Goal: Transaction & Acquisition: Obtain resource

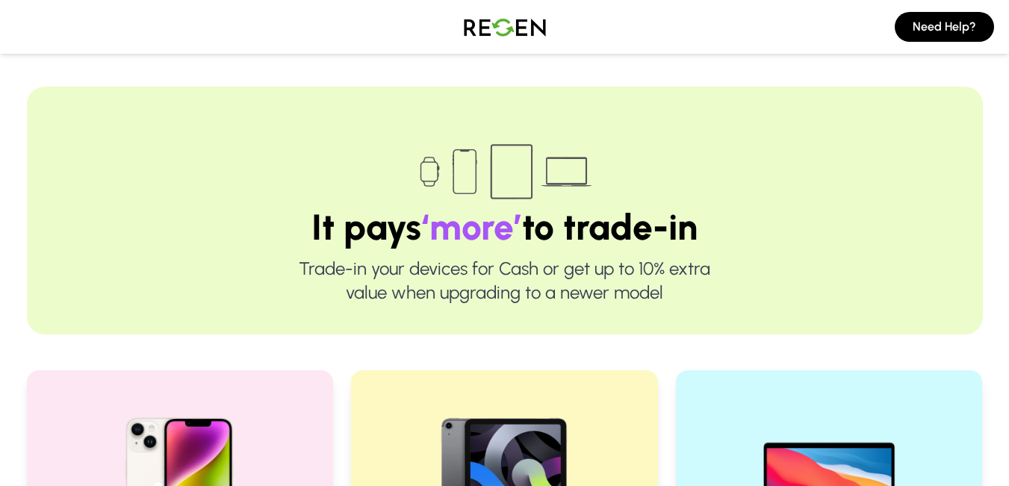
click at [472, 27] on img at bounding box center [505, 27] width 105 height 42
click at [497, 19] on img at bounding box center [505, 27] width 105 height 42
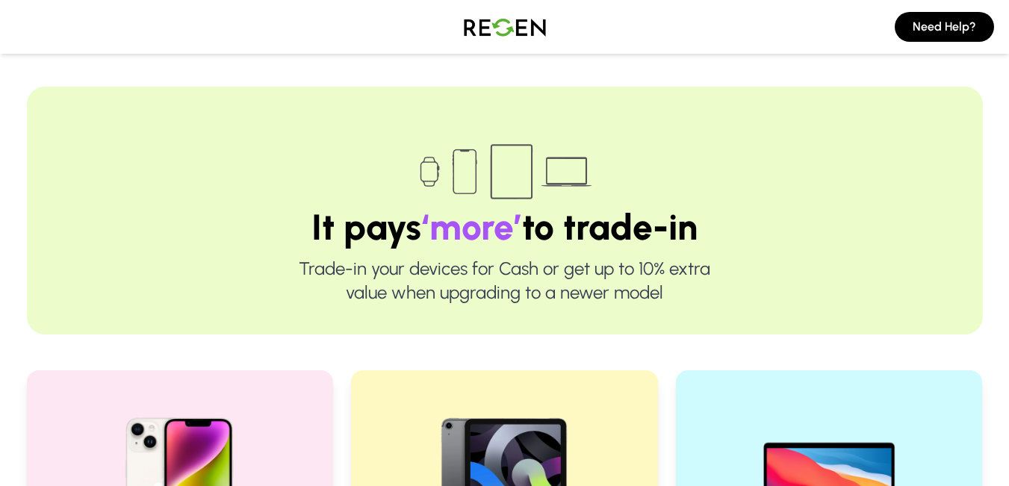
click at [497, 19] on img at bounding box center [505, 27] width 105 height 42
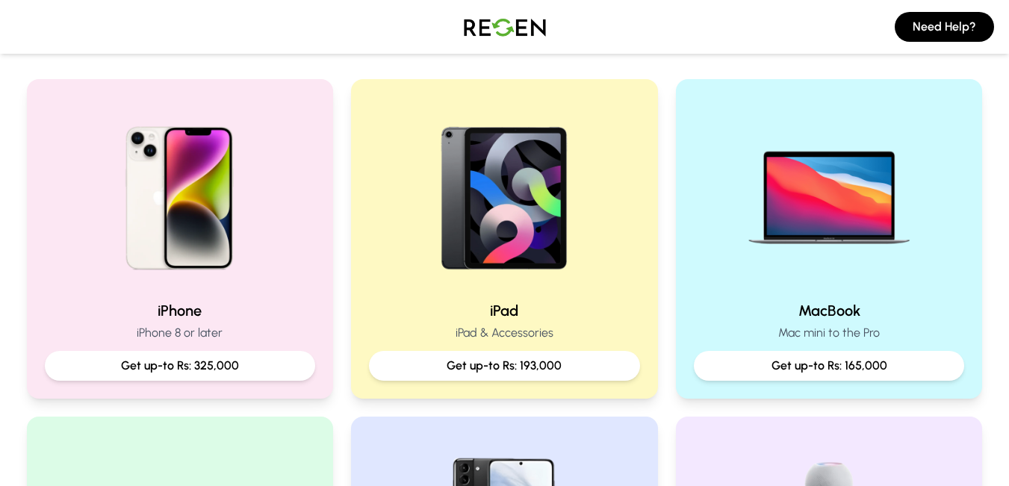
scroll to position [372, 0]
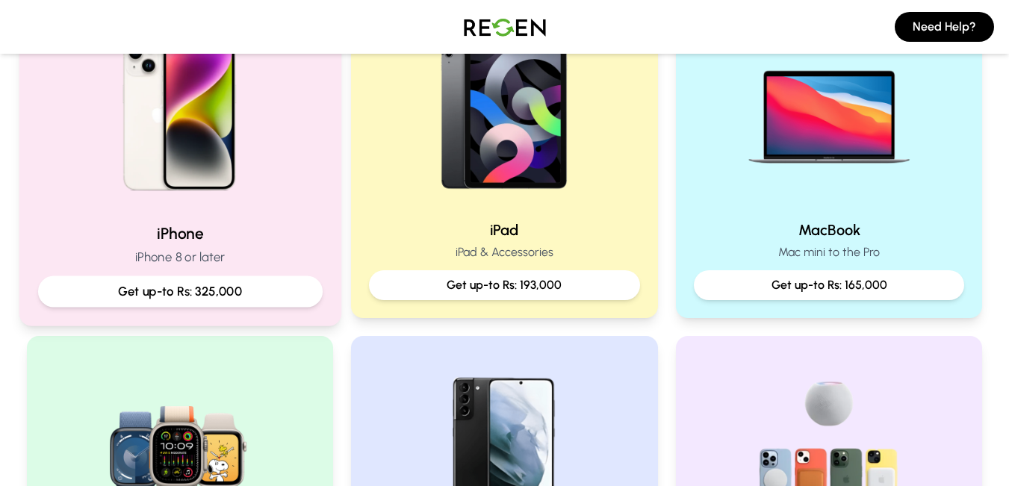
click at [176, 223] on h2 "iPhone" at bounding box center [179, 234] width 285 height 22
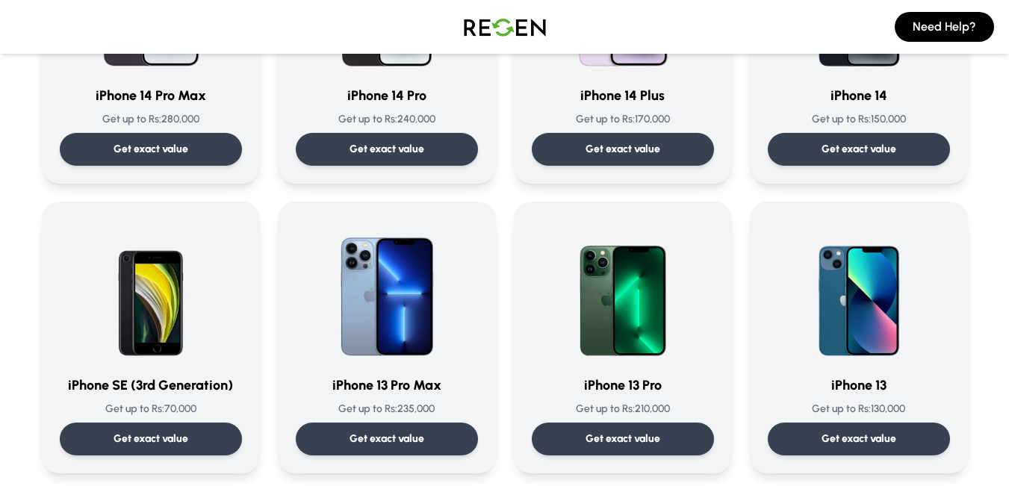
scroll to position [552, 0]
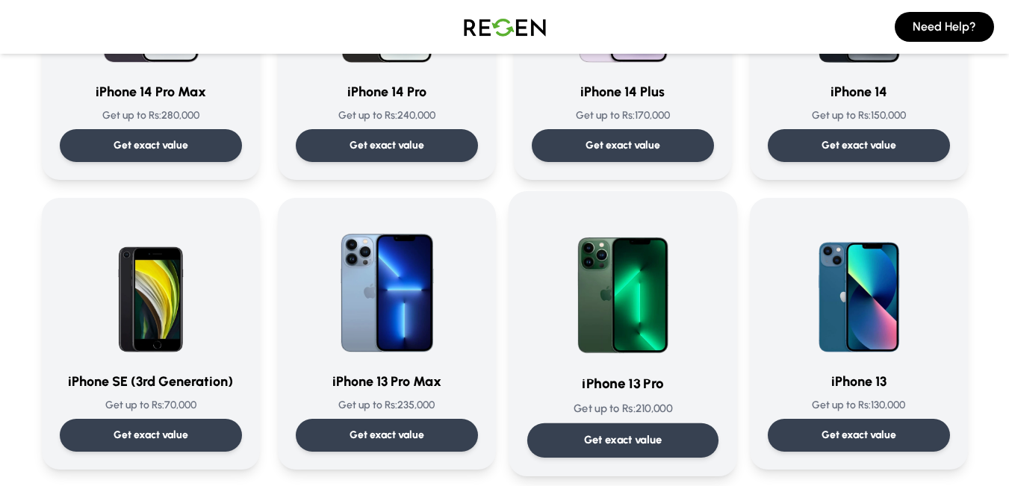
click at [643, 376] on h3 "iPhone 13 Pro" at bounding box center [622, 385] width 191 height 22
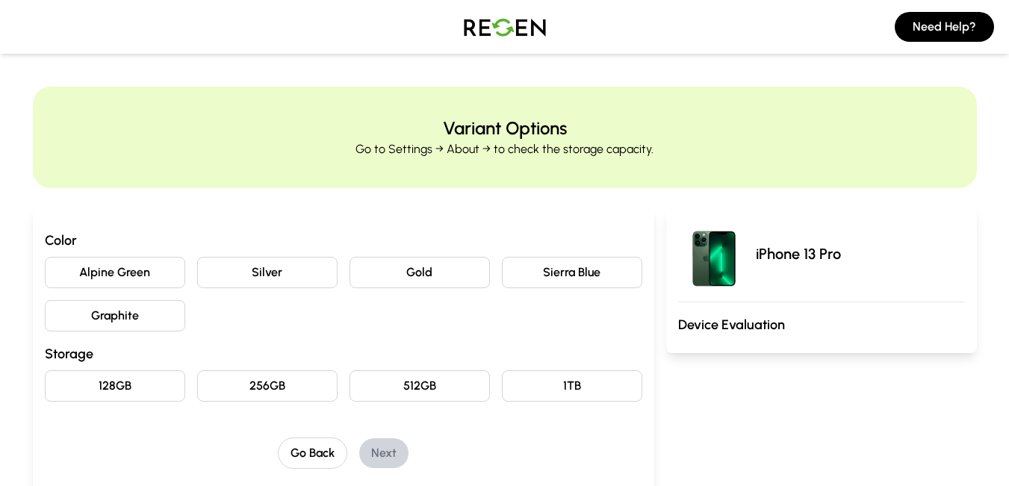
click at [140, 311] on button "Graphite" at bounding box center [115, 315] width 140 height 31
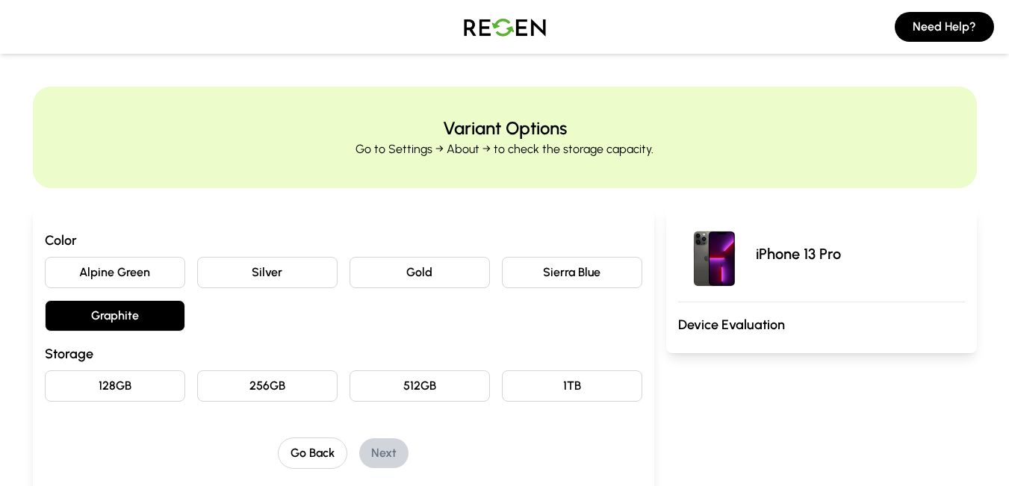
click at [140, 311] on button "Graphite" at bounding box center [115, 315] width 140 height 31
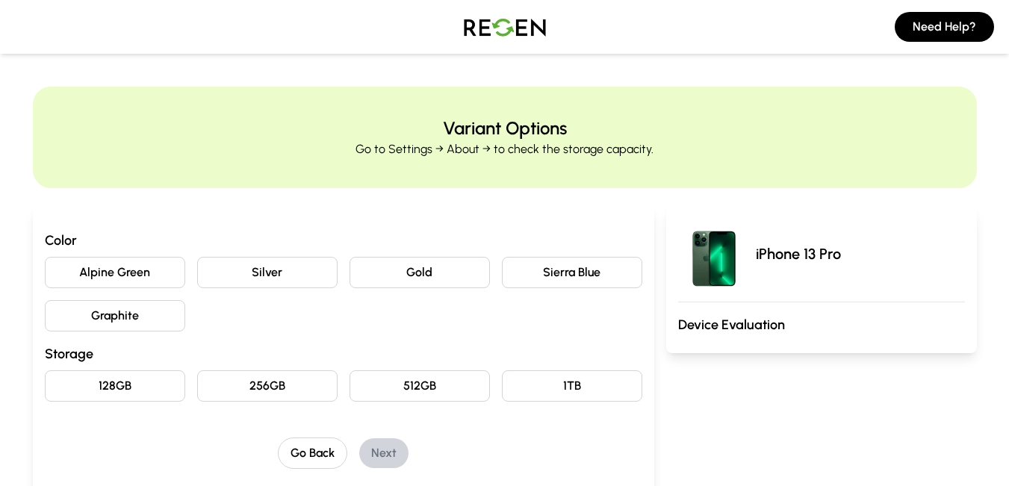
click at [140, 311] on button "Graphite" at bounding box center [115, 315] width 140 height 31
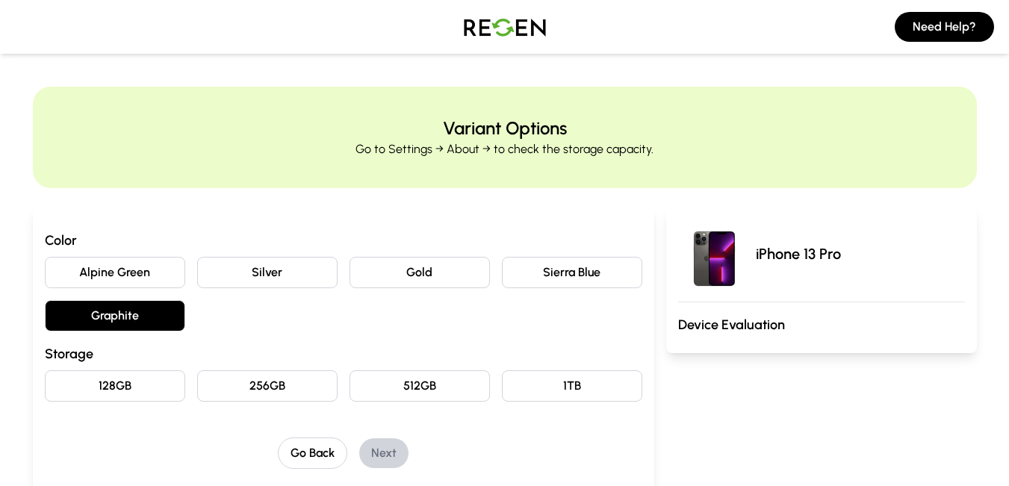
click at [140, 311] on button "Graphite" at bounding box center [115, 315] width 140 height 31
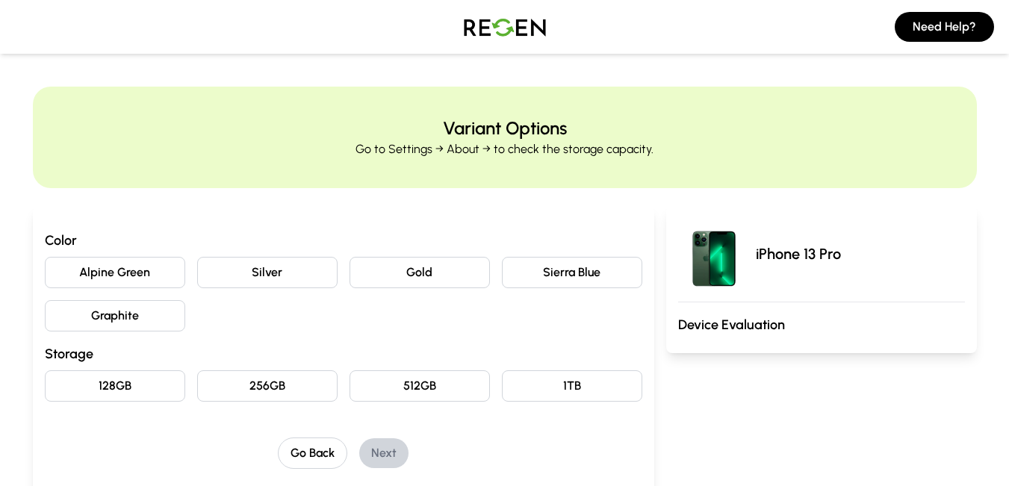
click at [140, 311] on button "Graphite" at bounding box center [115, 315] width 140 height 31
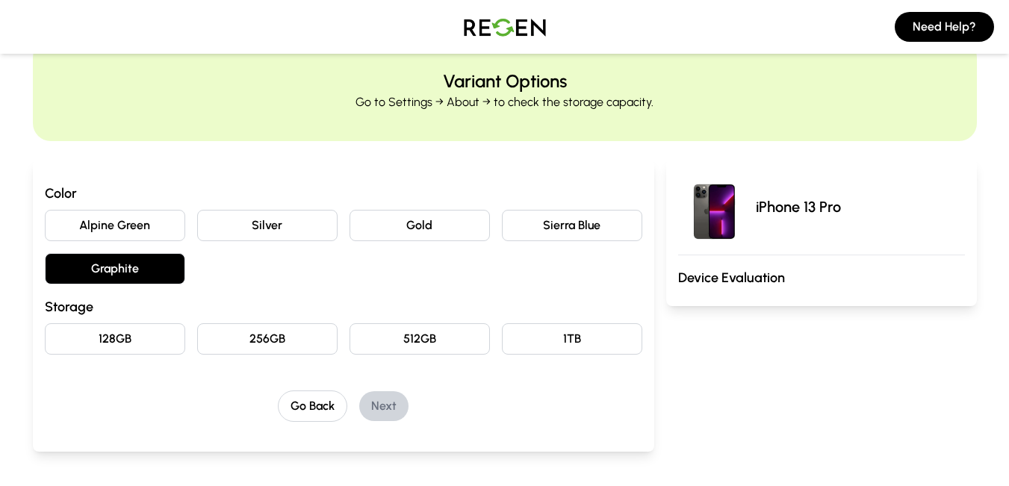
scroll to position [52, 0]
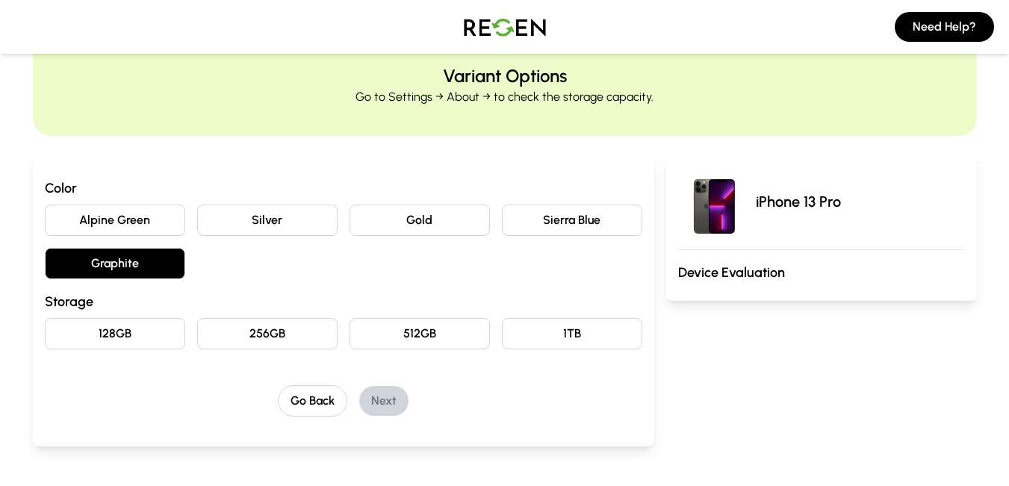
click at [304, 344] on button "256GB" at bounding box center [267, 333] width 140 height 31
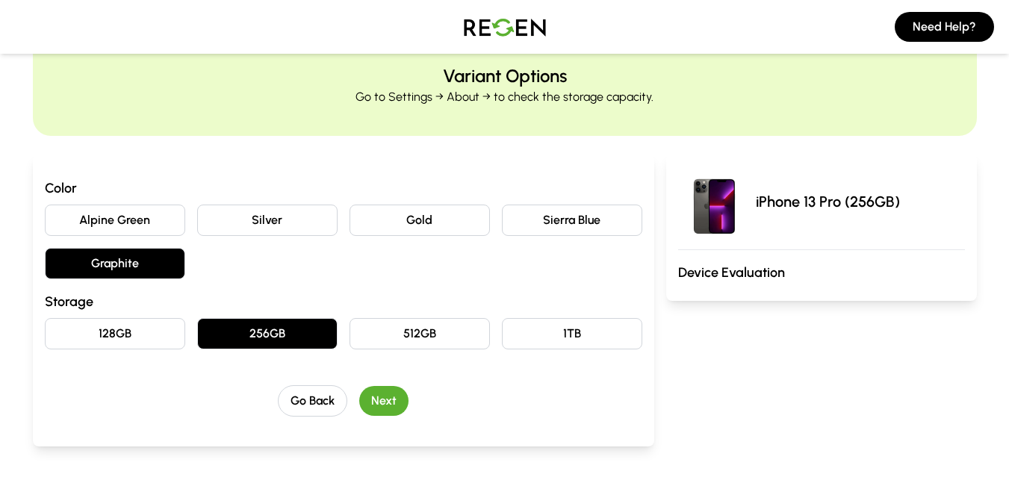
click at [394, 397] on button "Next" at bounding box center [383, 401] width 49 height 30
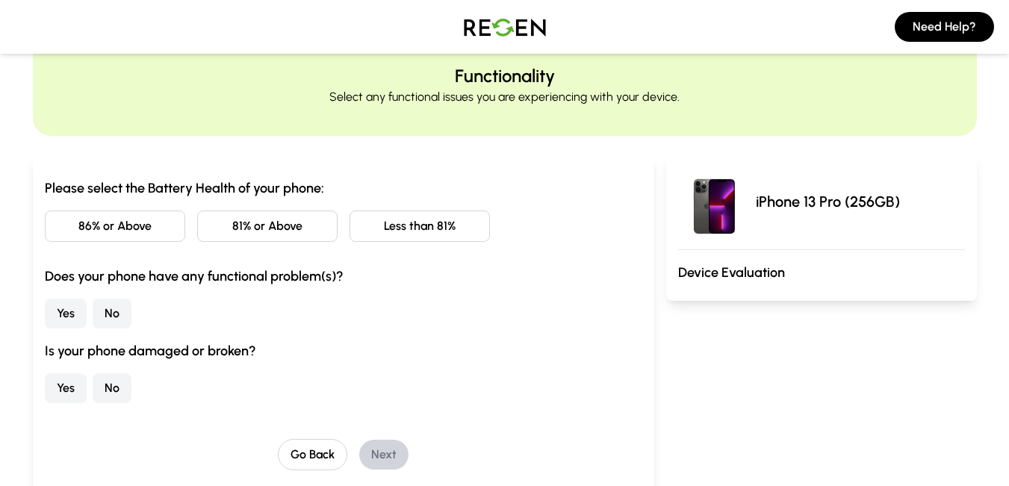
click at [134, 217] on button "86% or Above" at bounding box center [115, 226] width 140 height 31
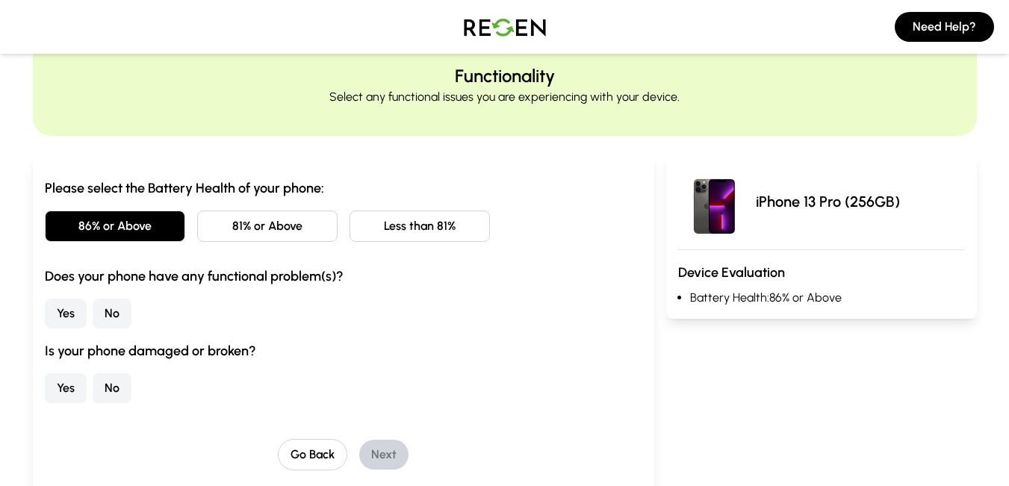
click at [117, 315] on button "No" at bounding box center [112, 314] width 39 height 30
click at [113, 394] on button "No" at bounding box center [112, 389] width 39 height 30
click at [393, 456] on button "Next" at bounding box center [383, 455] width 49 height 30
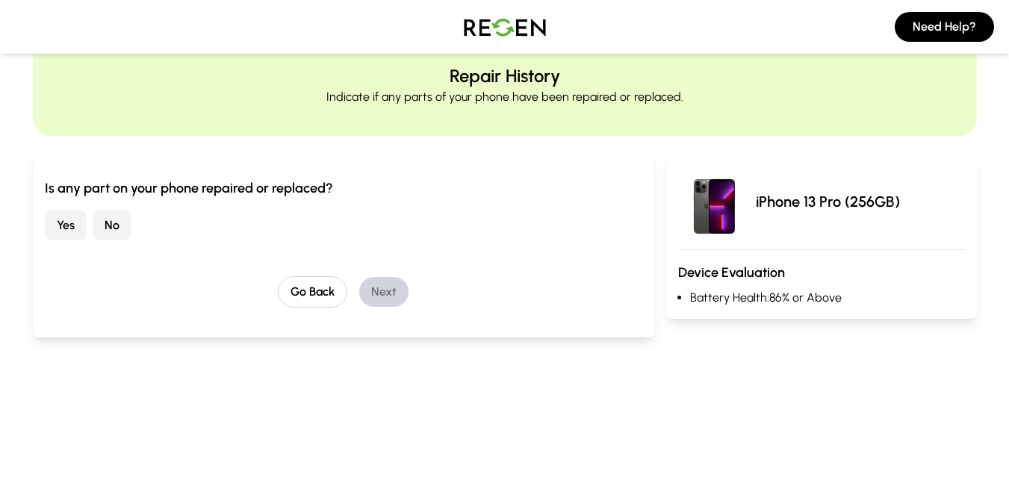
click at [107, 224] on button "No" at bounding box center [112, 226] width 39 height 30
click at [386, 299] on button "Next" at bounding box center [383, 292] width 49 height 30
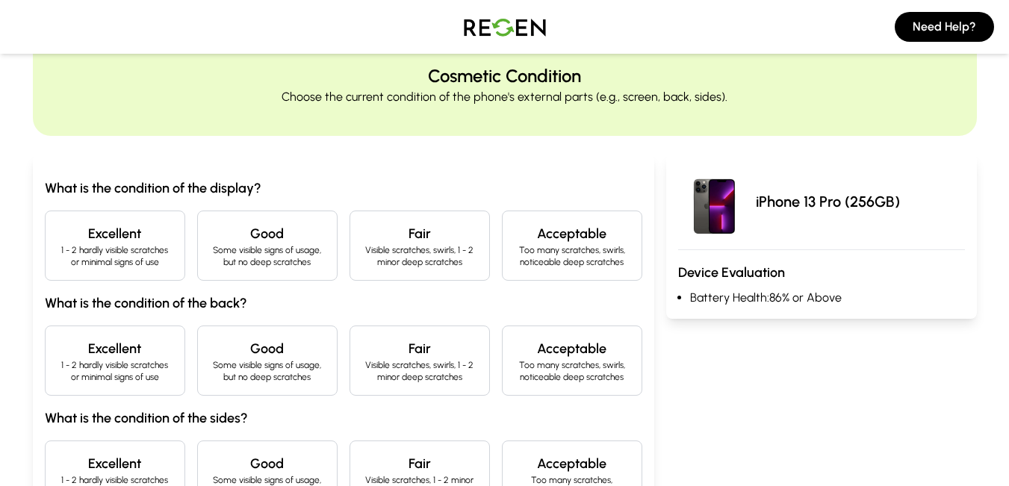
click at [152, 230] on h4 "Excellent" at bounding box center [115, 233] width 115 height 21
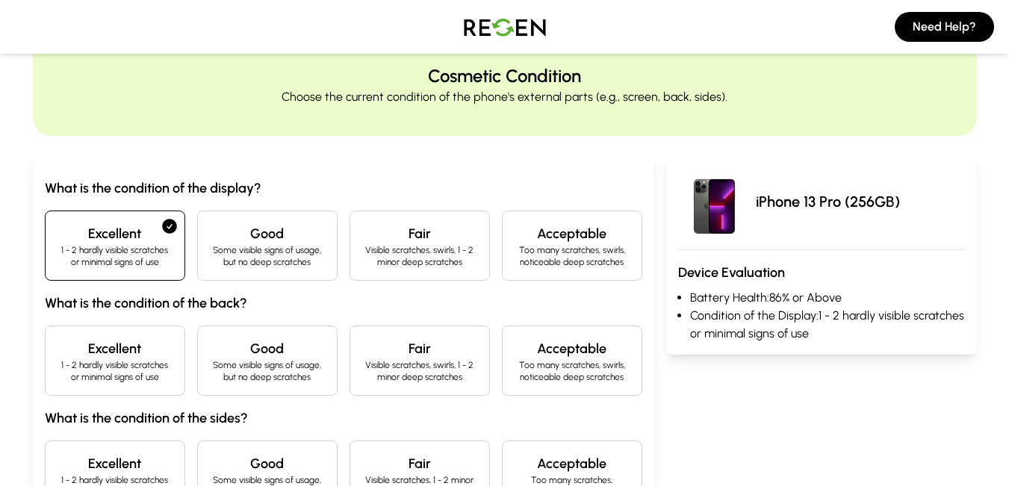
click at [138, 357] on h4 "Excellent" at bounding box center [115, 348] width 115 height 21
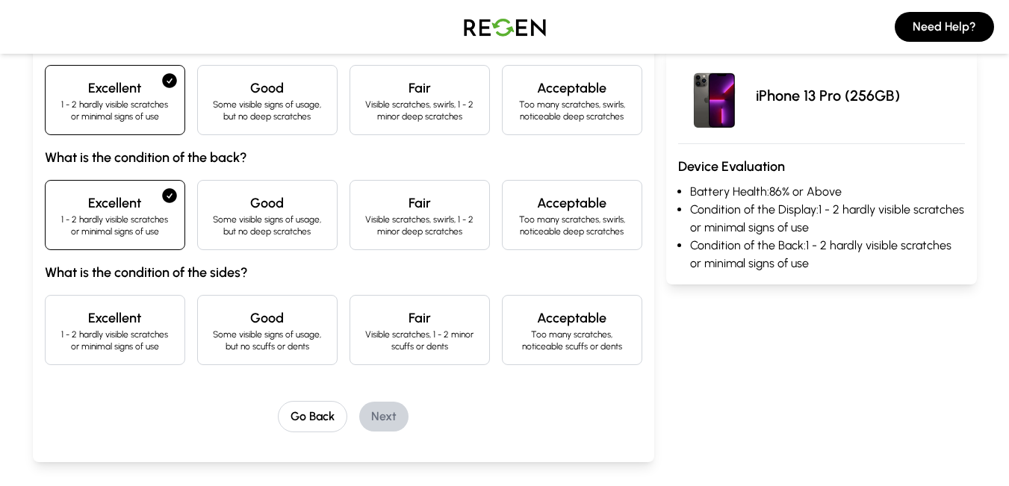
scroll to position [203, 0]
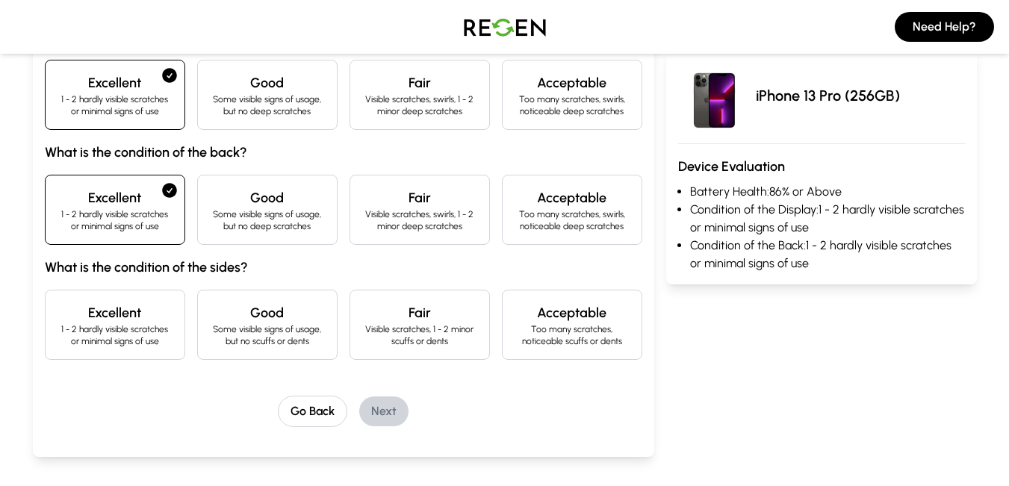
click at [149, 322] on h4 "Excellent" at bounding box center [115, 313] width 115 height 21
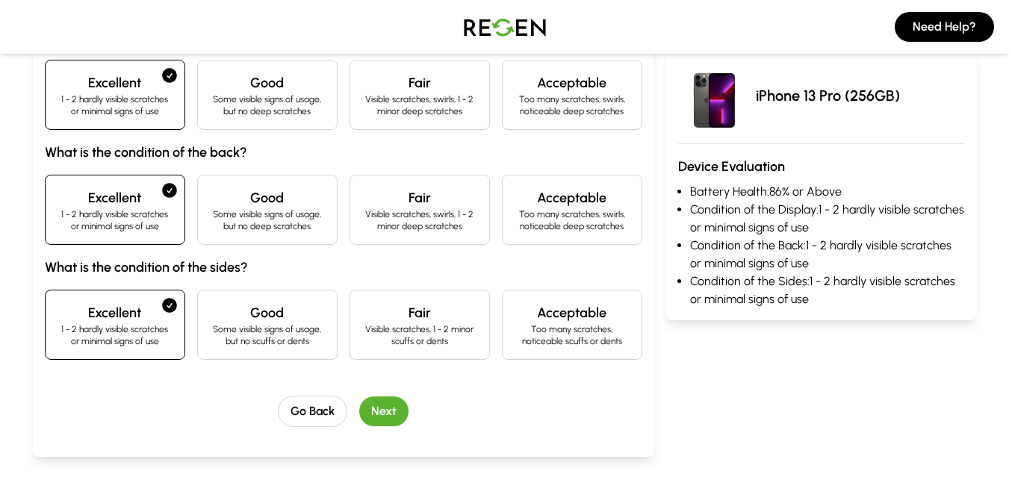
click at [374, 414] on button "Next" at bounding box center [383, 412] width 49 height 30
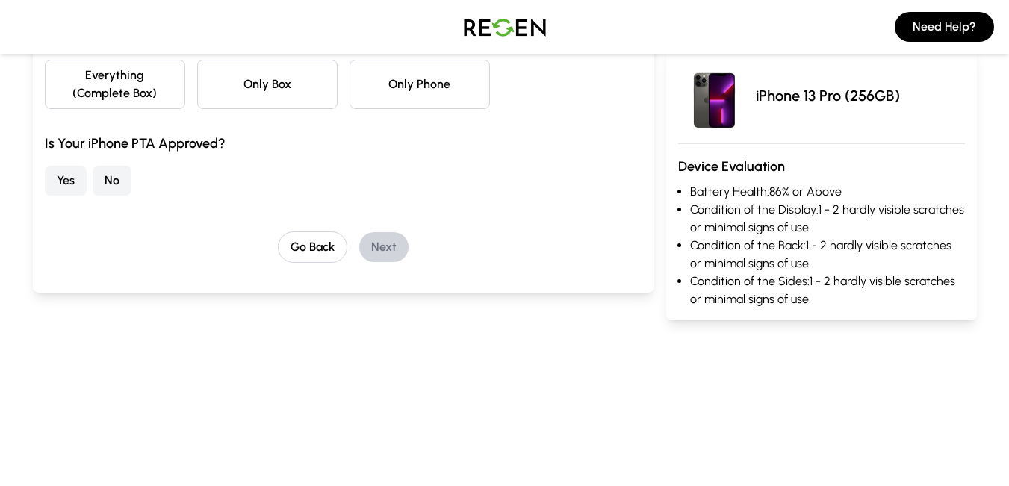
click at [62, 180] on button "Yes" at bounding box center [66, 181] width 42 height 30
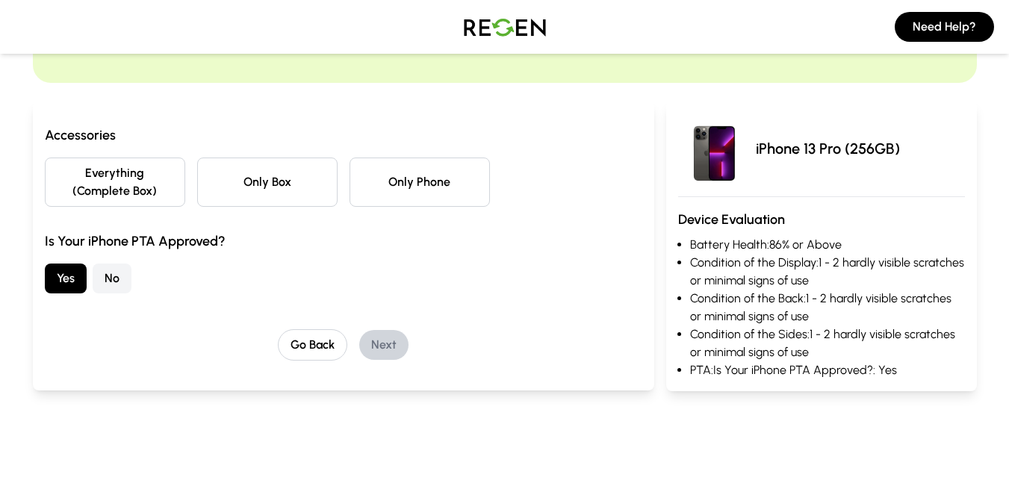
scroll to position [105, 0]
click at [417, 185] on button "Only Phone" at bounding box center [420, 182] width 140 height 49
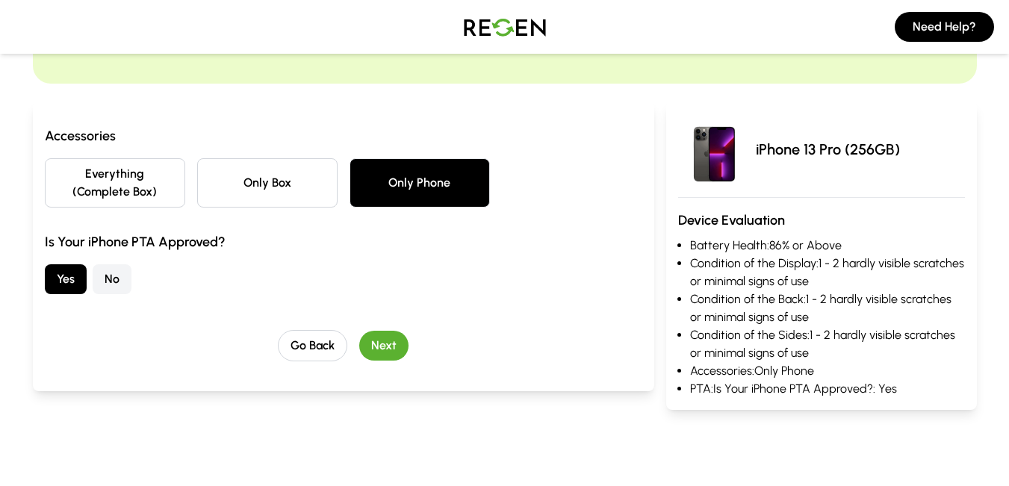
click at [380, 343] on button "Next" at bounding box center [383, 346] width 49 height 30
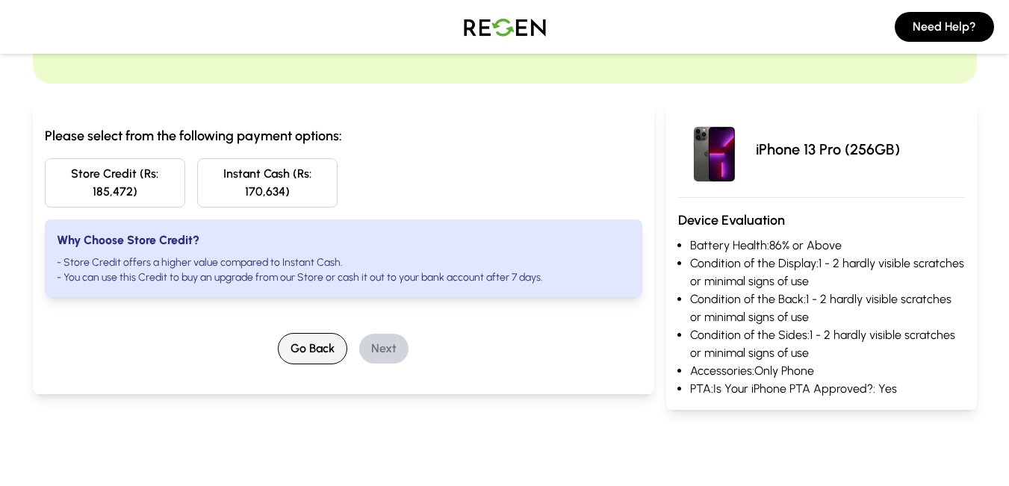
click at [325, 338] on button "Go Back" at bounding box center [312, 348] width 69 height 31
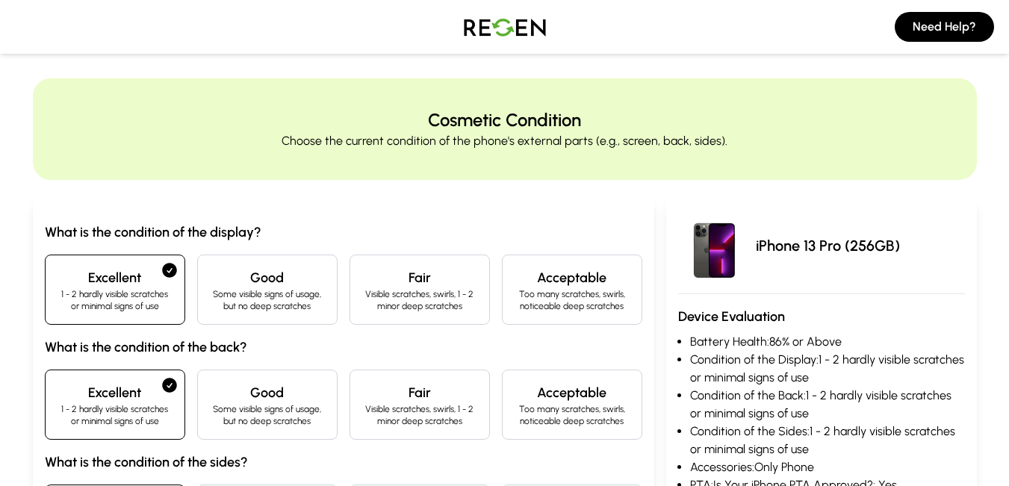
scroll to position [0, 0]
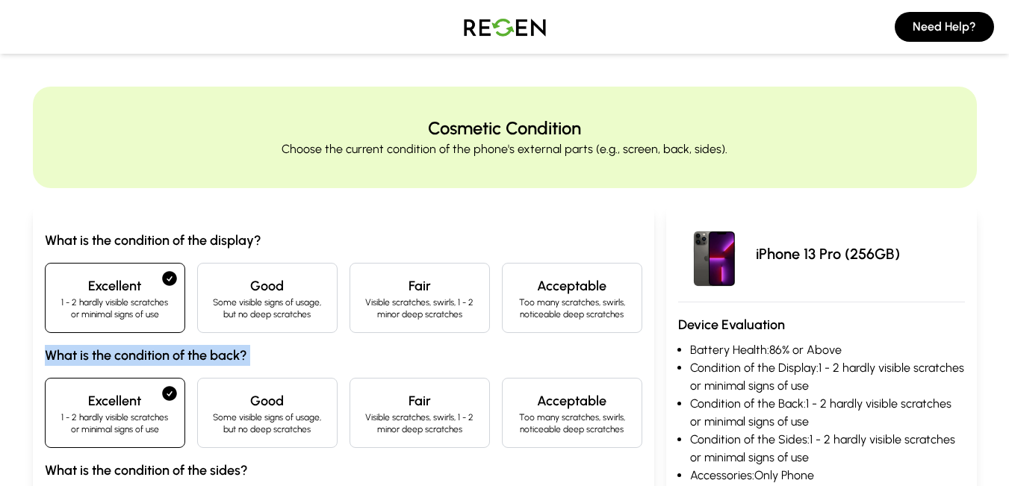
click at [325, 338] on div "What is the condition of the display? Excellent 1 - 2 hardly visible scratches …" at bounding box center [344, 396] width 598 height 333
click at [507, 23] on img at bounding box center [505, 27] width 105 height 42
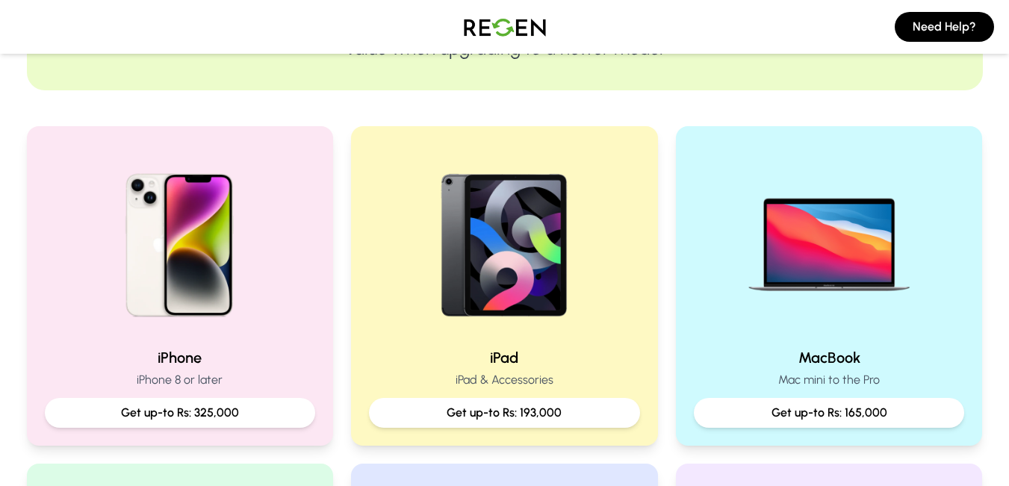
scroll to position [255, 0]
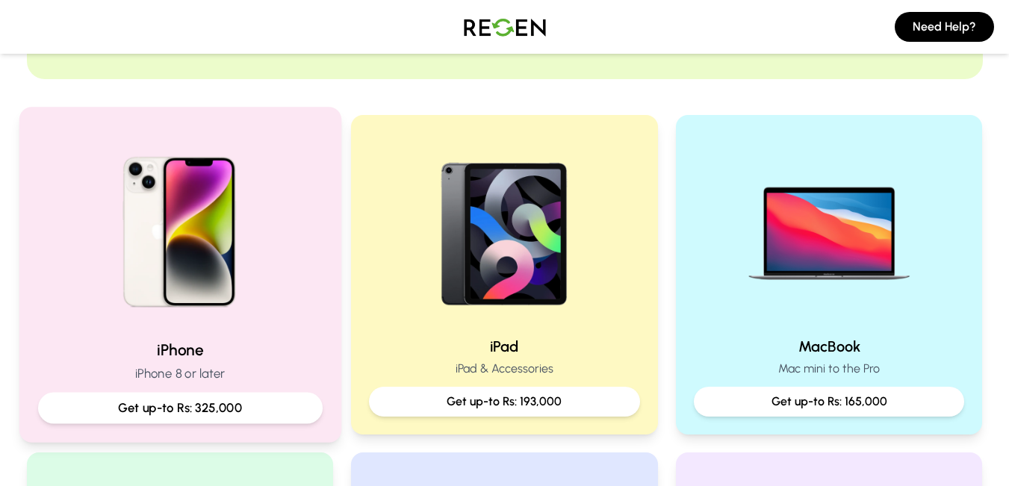
click at [190, 199] on img at bounding box center [179, 226] width 201 height 201
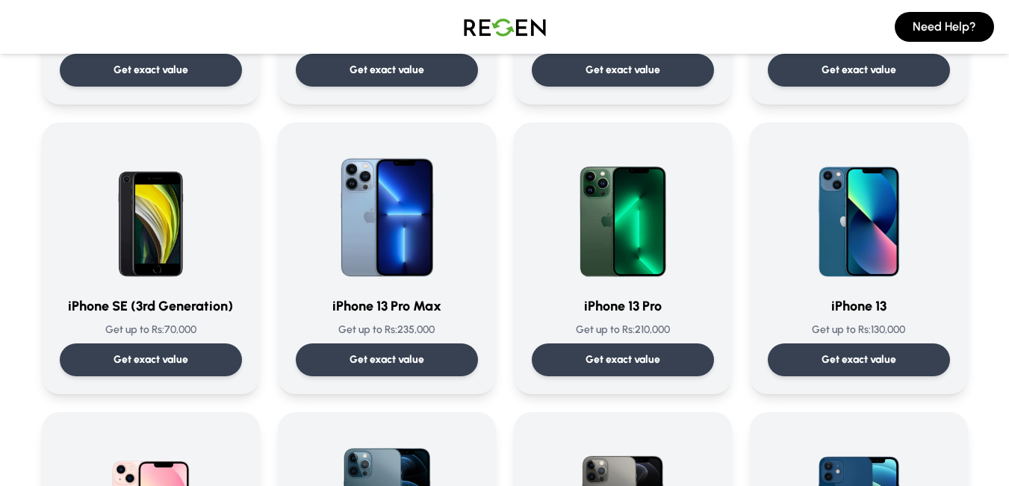
scroll to position [639, 0]
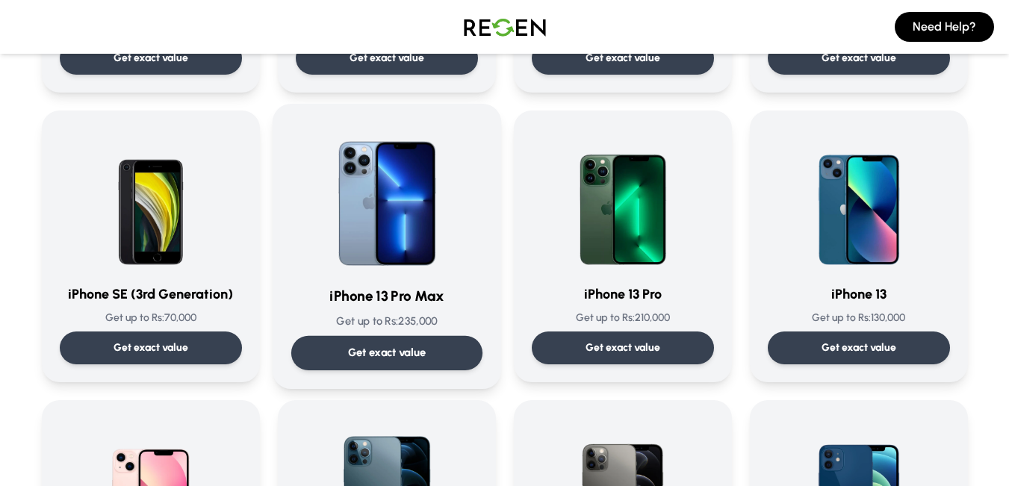
click at [369, 228] on img at bounding box center [387, 198] width 151 height 151
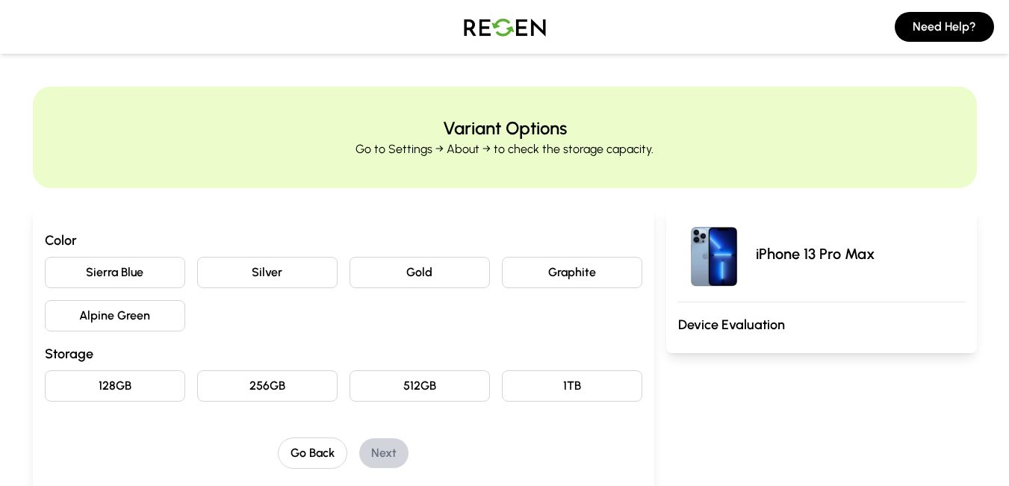
click at [80, 309] on button "Alpine Green" at bounding box center [115, 315] width 140 height 31
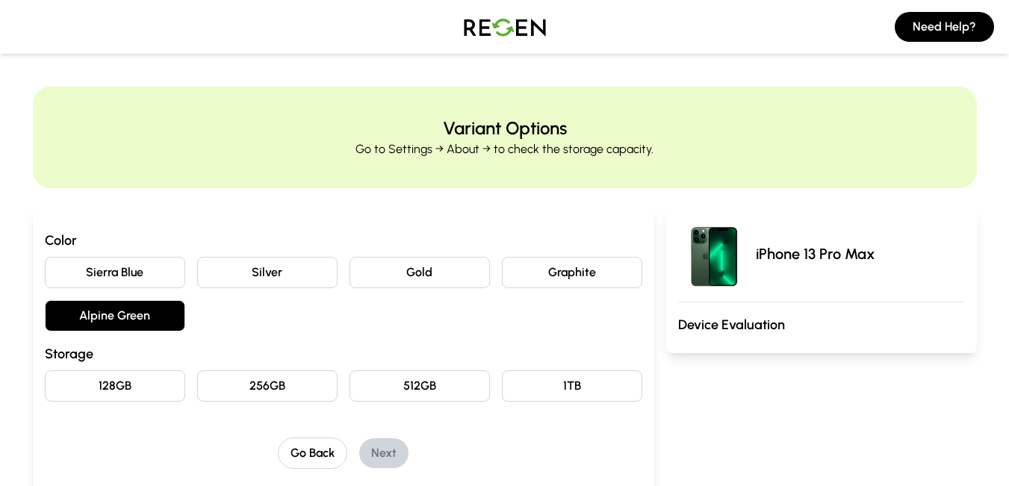
click at [604, 269] on button "Graphite" at bounding box center [572, 272] width 140 height 31
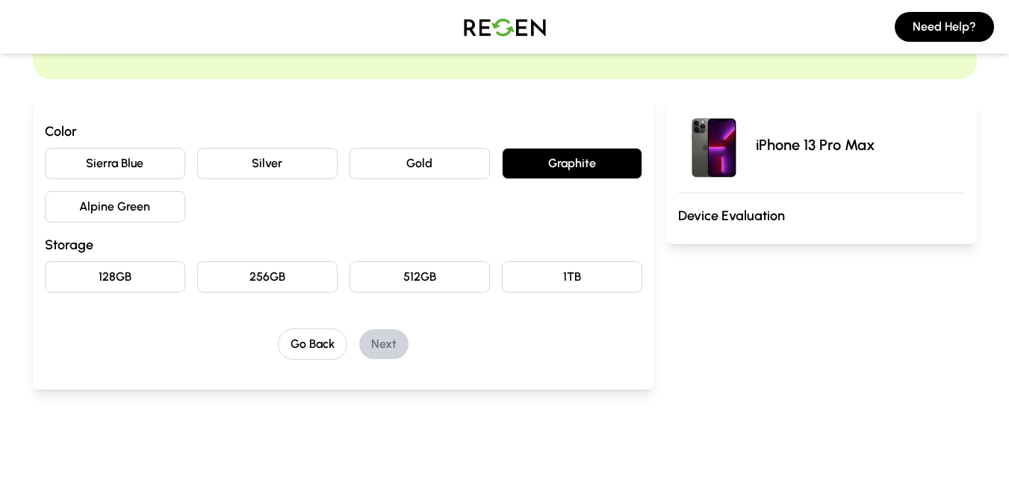
scroll to position [111, 0]
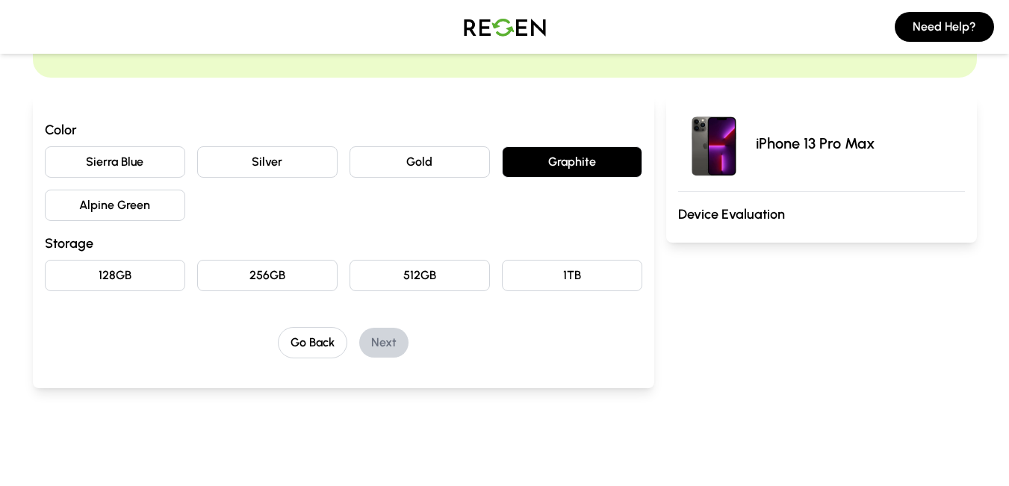
click at [300, 263] on button "256GB" at bounding box center [267, 275] width 140 height 31
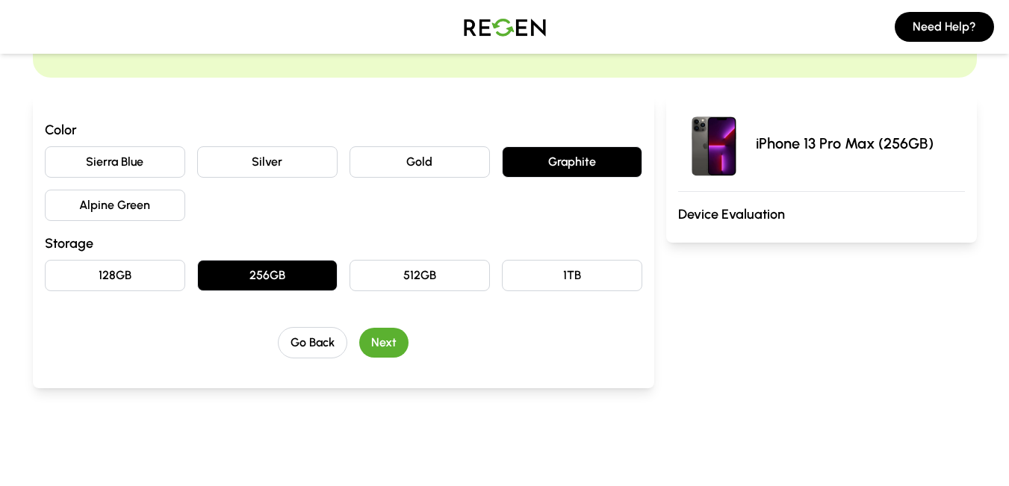
click at [399, 336] on button "Next" at bounding box center [383, 343] width 49 height 30
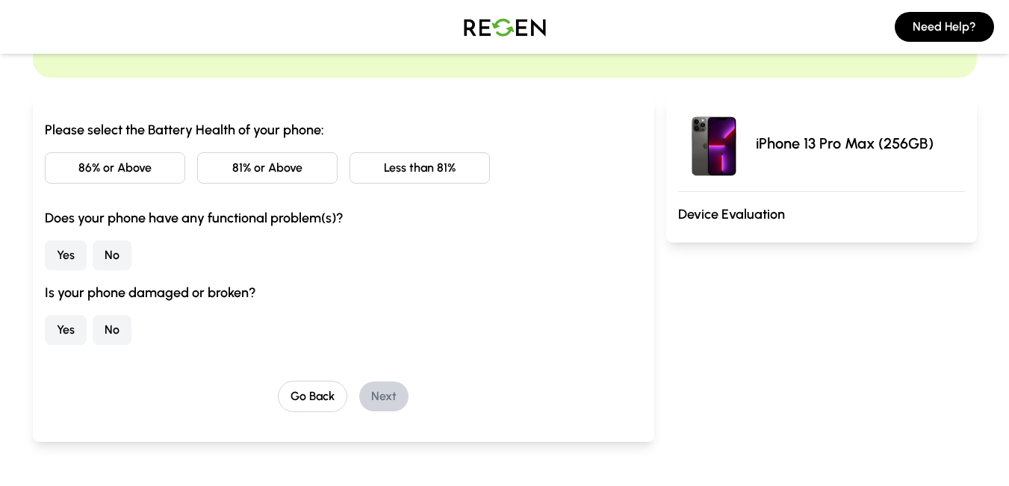
click at [238, 171] on button "81% or Above" at bounding box center [267, 167] width 140 height 31
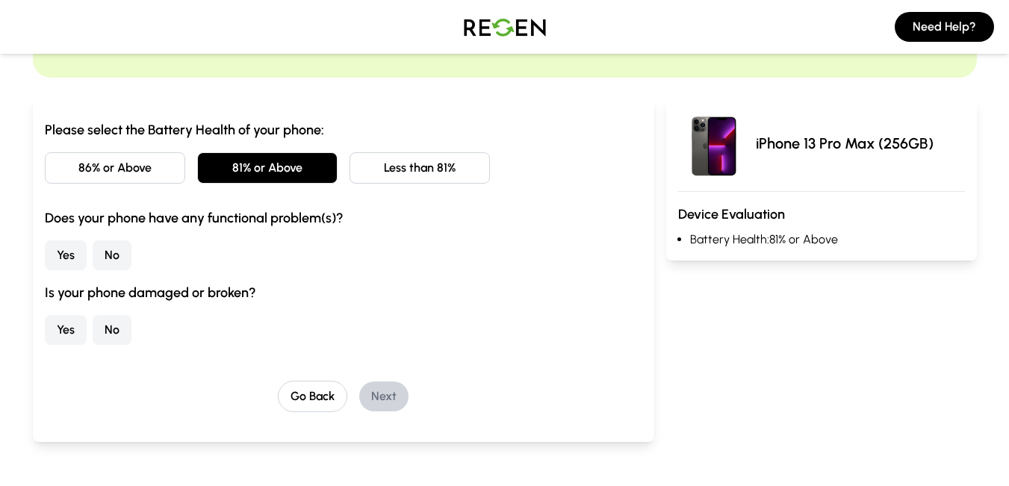
click at [116, 254] on button "No" at bounding box center [112, 256] width 39 height 30
click at [110, 317] on button "No" at bounding box center [112, 330] width 39 height 30
click at [376, 385] on button "Next" at bounding box center [383, 397] width 49 height 30
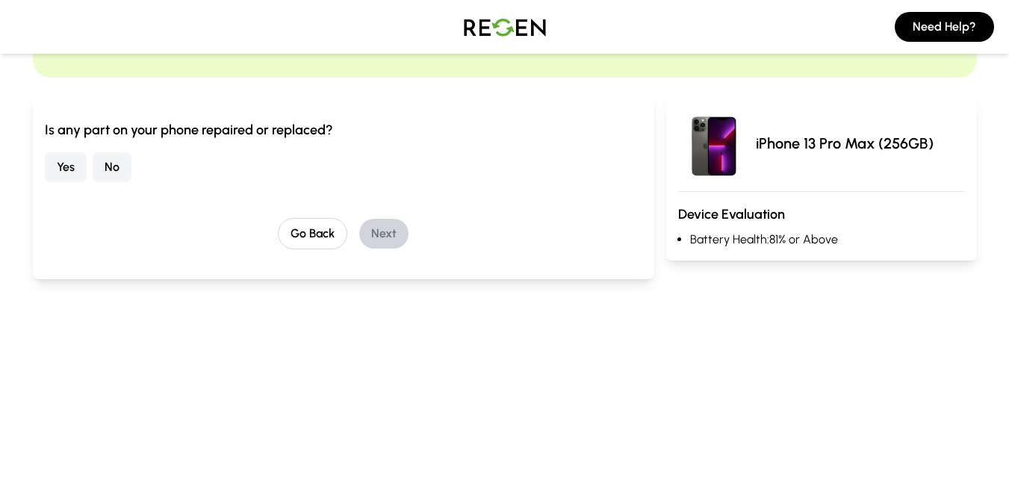
click at [105, 160] on button "No" at bounding box center [112, 167] width 39 height 30
click at [397, 232] on button "Next" at bounding box center [383, 234] width 49 height 30
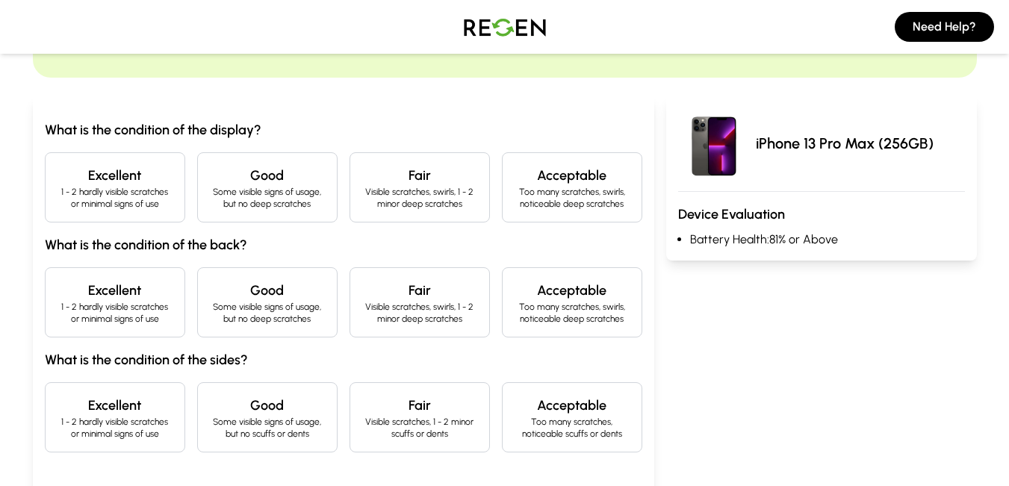
click at [141, 158] on div "Excellent 1 - 2 hardly visible scratches or minimal signs of use" at bounding box center [115, 187] width 140 height 70
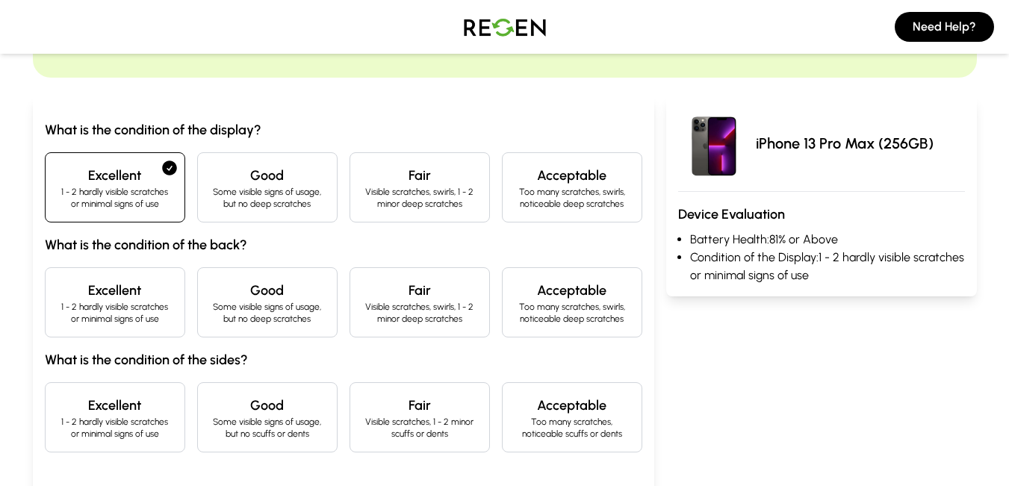
click at [127, 276] on div "Excellent 1 - 2 hardly visible scratches or minimal signs of use" at bounding box center [115, 302] width 140 height 70
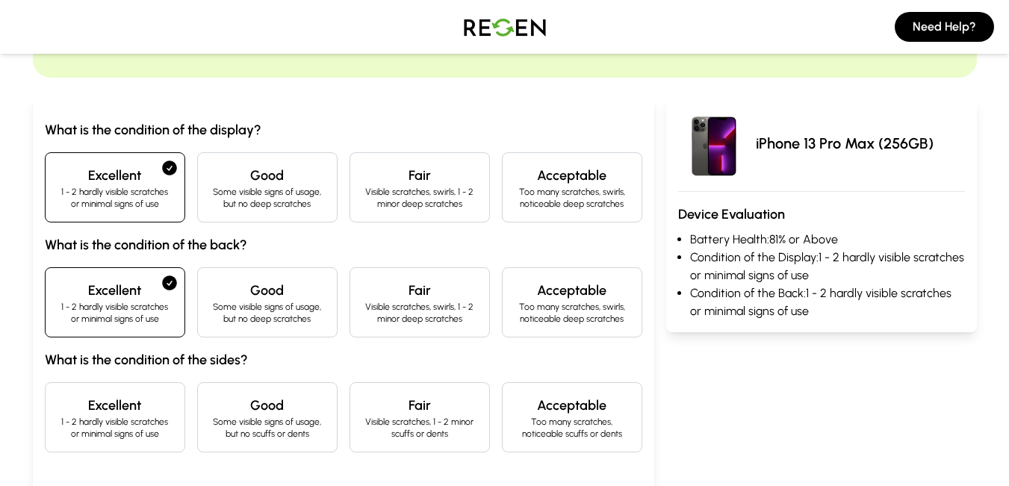
click at [128, 395] on div "Excellent 1 - 2 hardly visible scratches or minimal signs of use" at bounding box center [115, 417] width 140 height 70
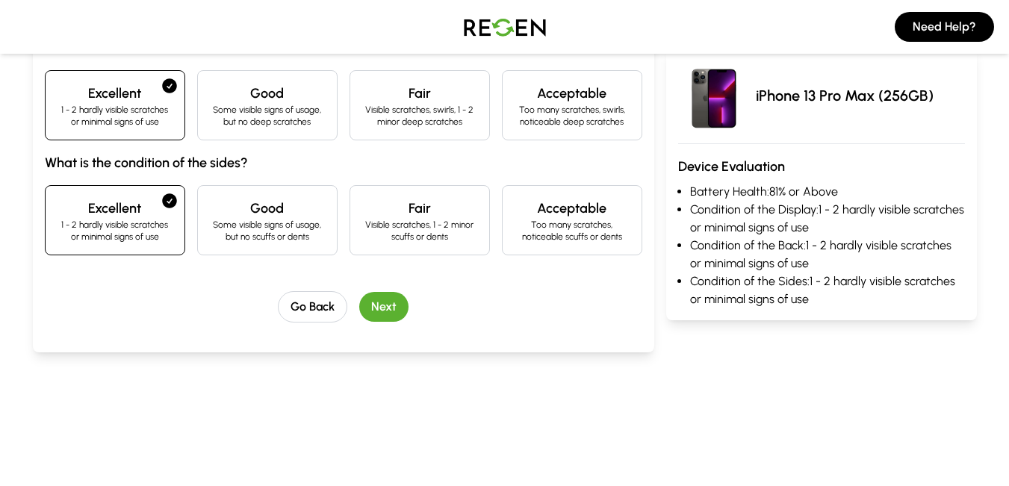
click at [387, 299] on button "Next" at bounding box center [383, 307] width 49 height 30
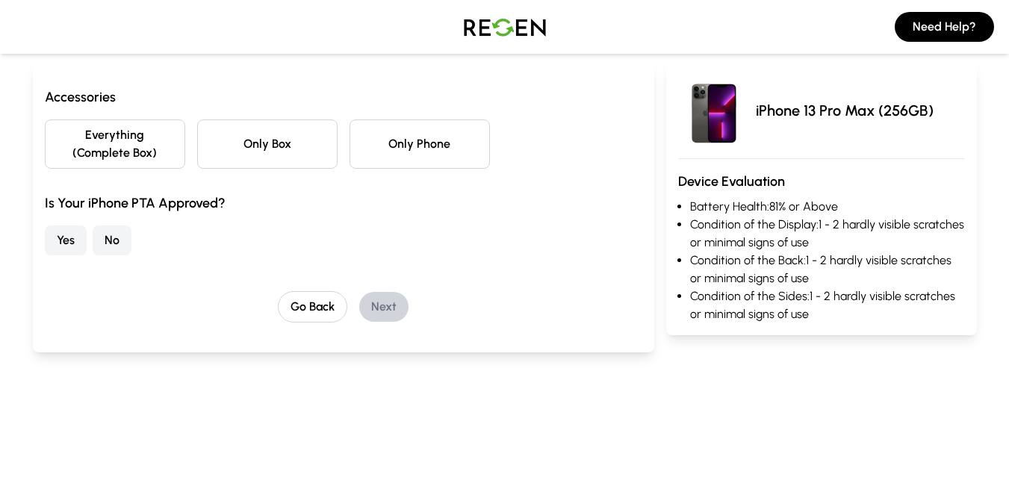
click at [404, 158] on button "Only Phone" at bounding box center [420, 144] width 140 height 49
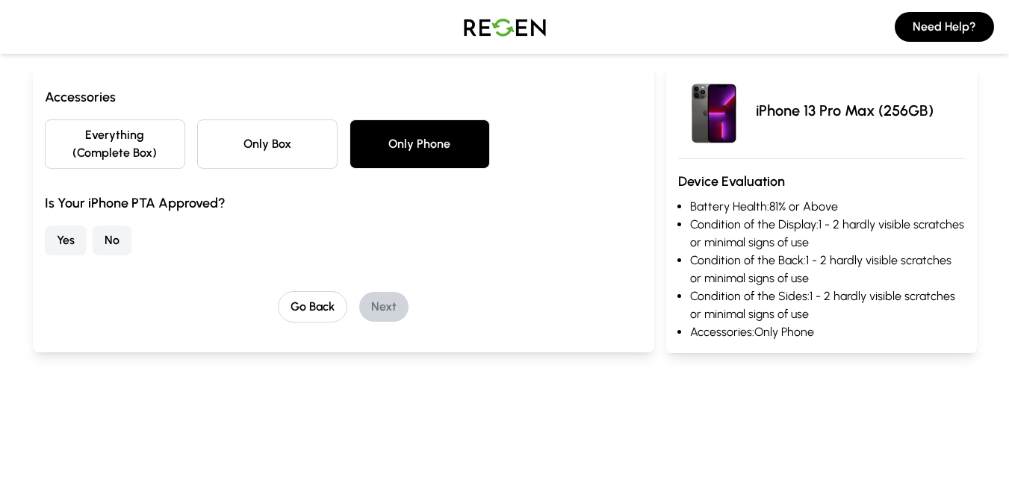
click at [61, 249] on button "Yes" at bounding box center [66, 241] width 42 height 30
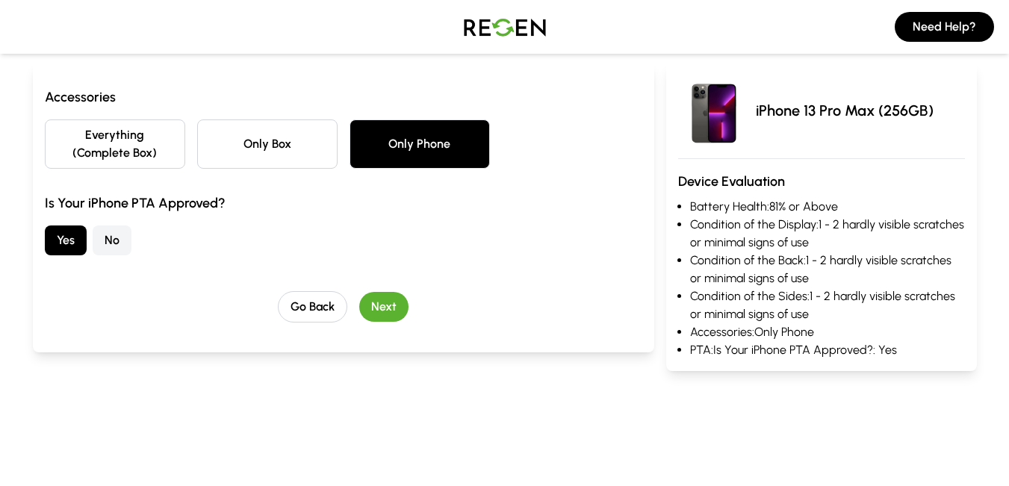
click at [376, 299] on button "Next" at bounding box center [383, 307] width 49 height 30
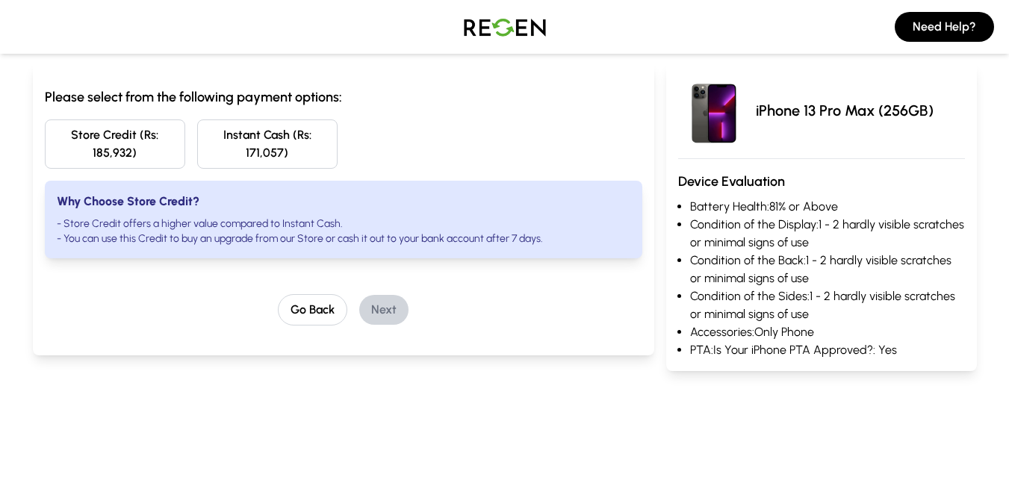
click at [474, 31] on img at bounding box center [505, 27] width 105 height 42
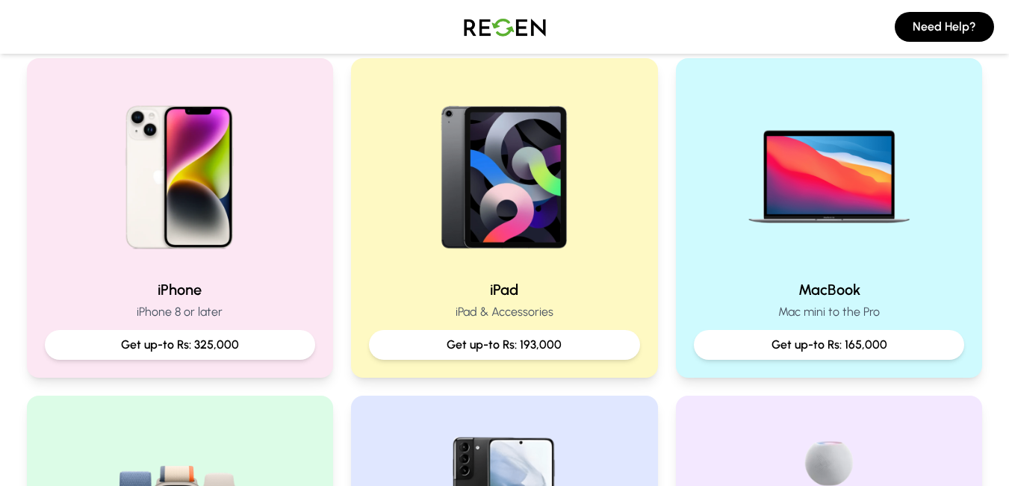
scroll to position [314, 0]
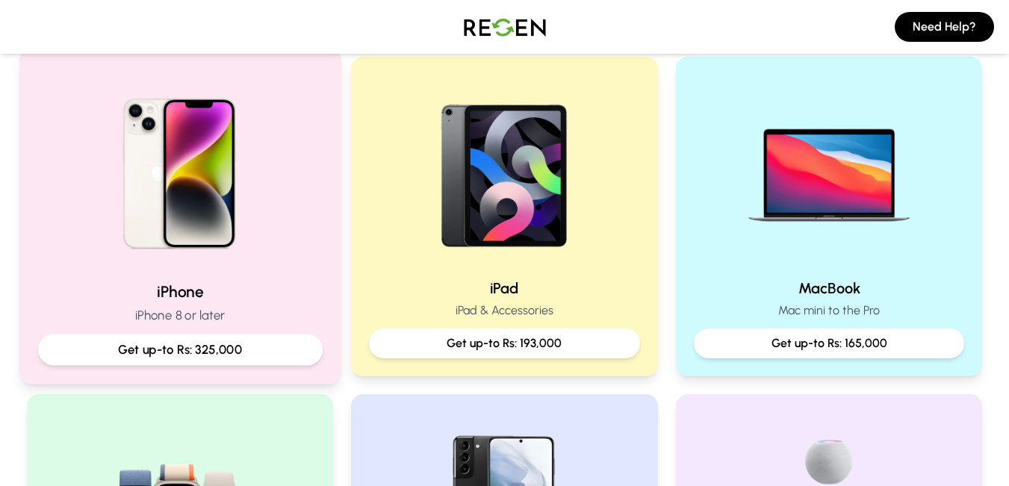
click at [208, 221] on img at bounding box center [179, 168] width 201 height 201
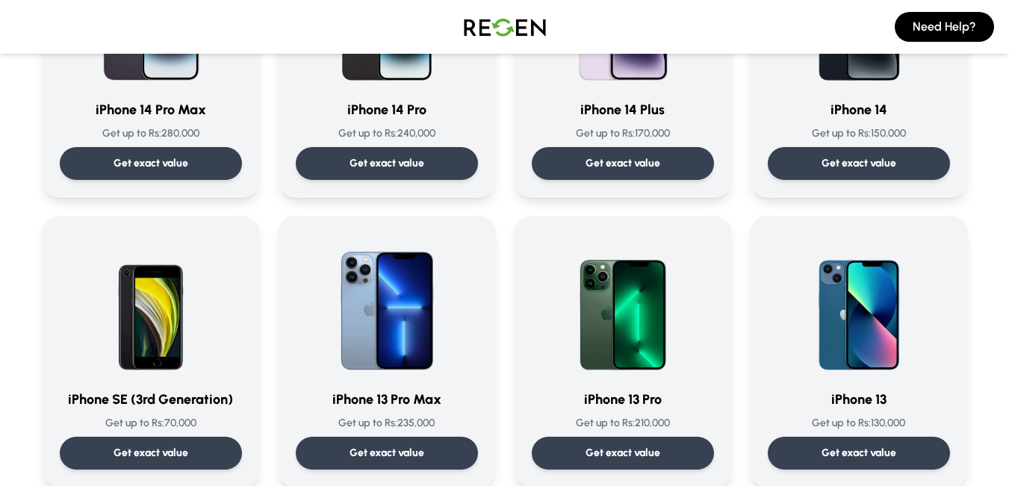
scroll to position [680, 0]
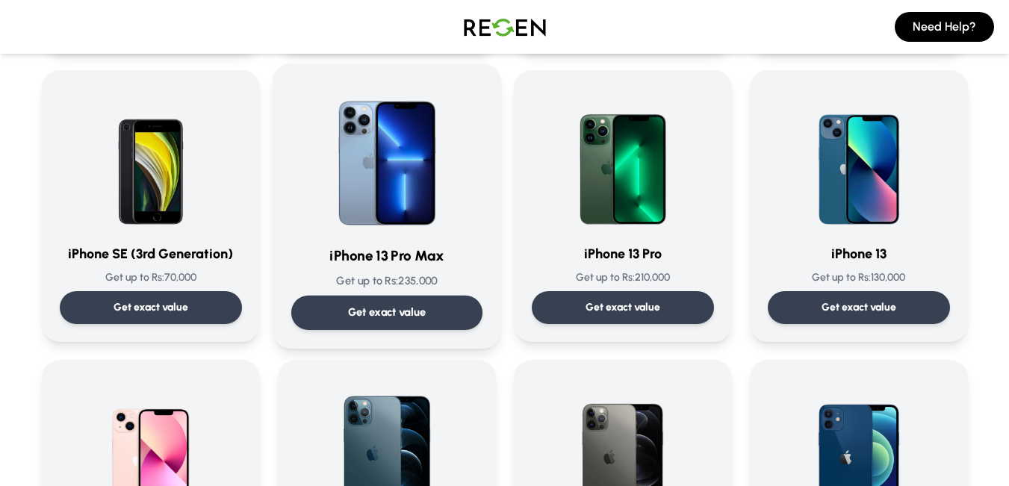
click at [400, 187] on img at bounding box center [387, 157] width 151 height 151
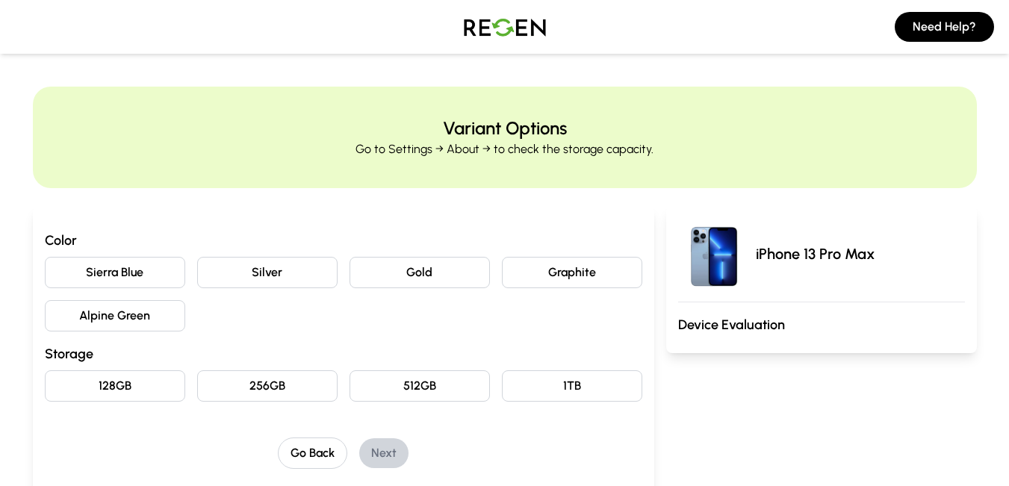
click at [175, 324] on button "Alpine Green" at bounding box center [115, 315] width 140 height 31
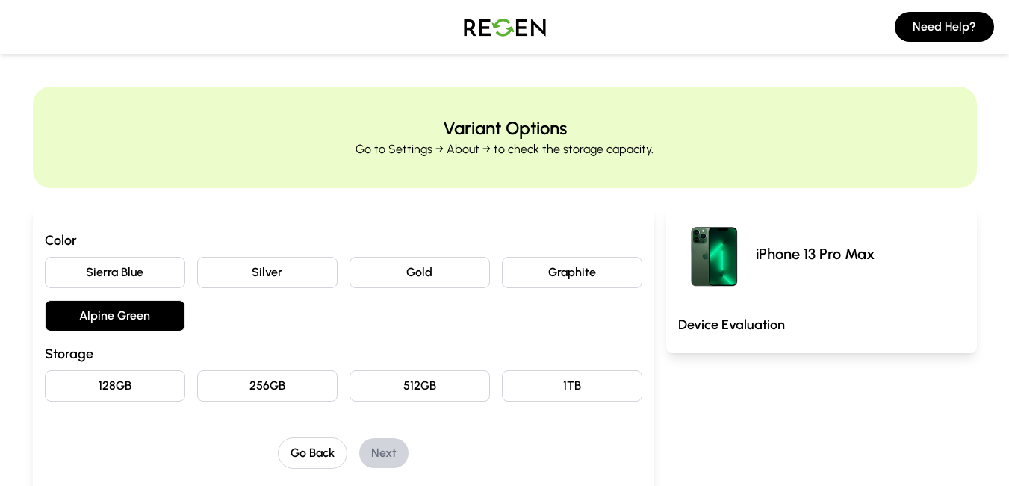
click at [598, 283] on button "Graphite" at bounding box center [572, 272] width 140 height 31
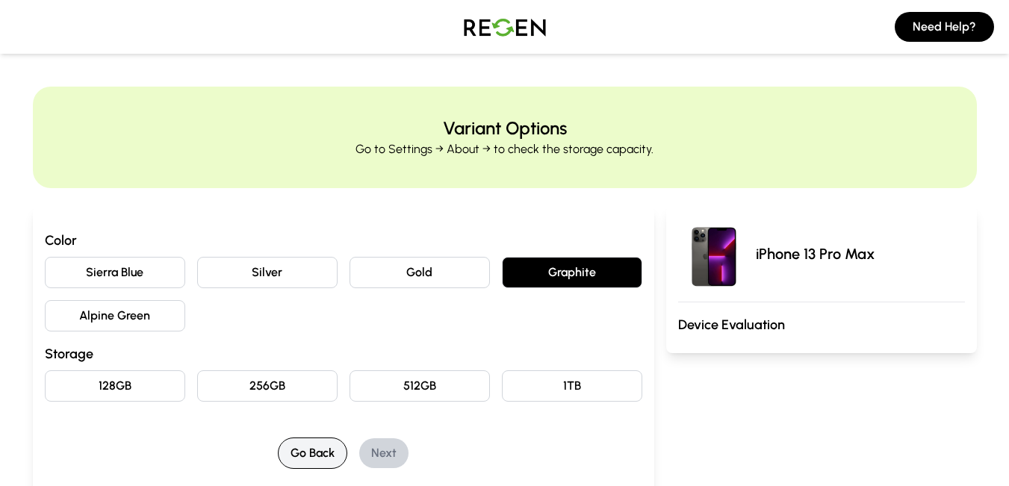
click at [316, 449] on button "Go Back" at bounding box center [312, 453] width 69 height 31
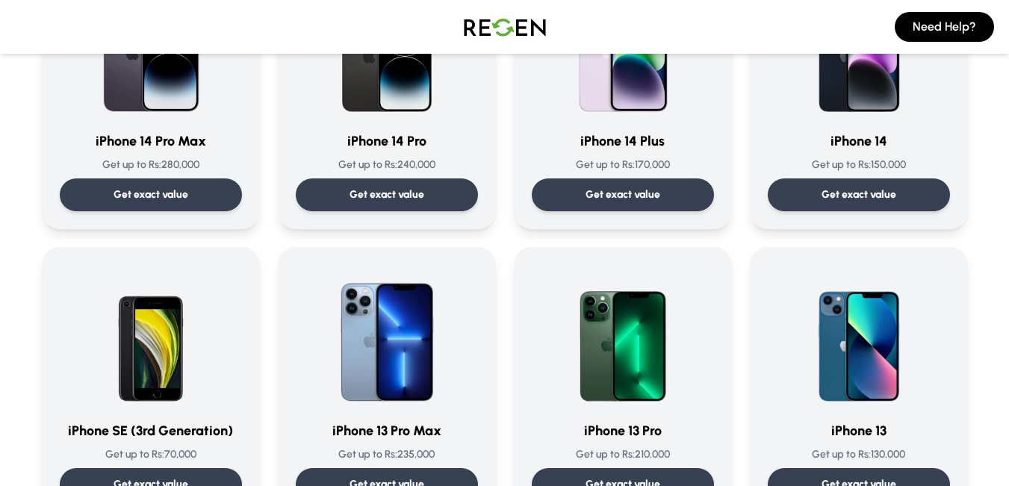
scroll to position [500, 0]
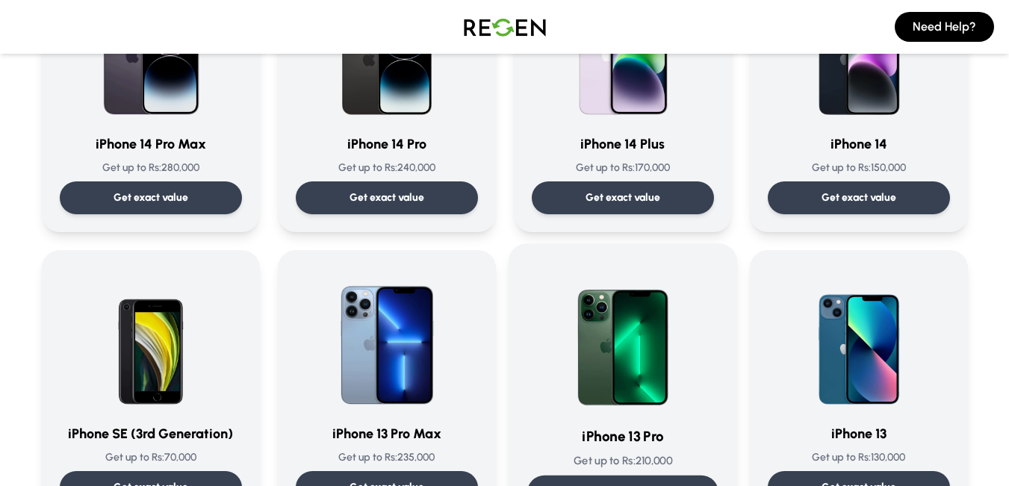
click at [618, 373] on img at bounding box center [623, 337] width 151 height 151
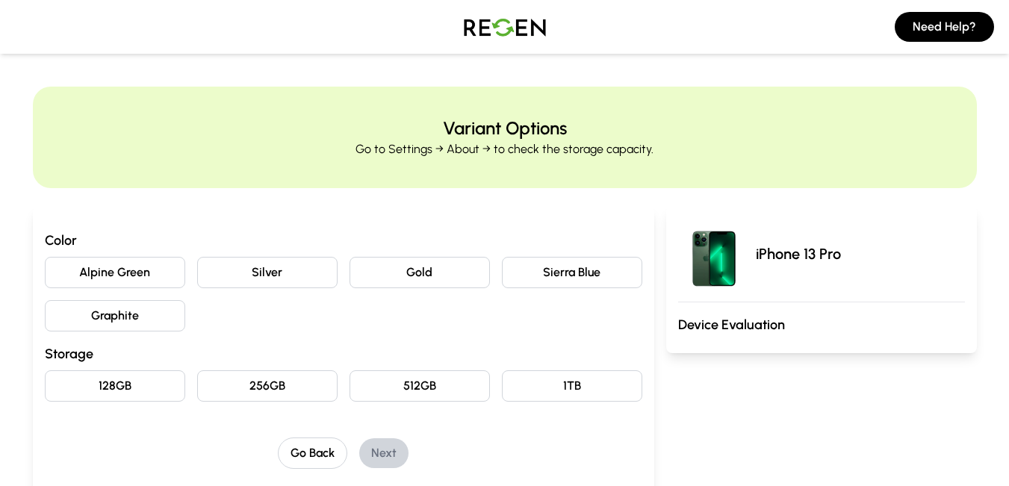
click at [97, 309] on button "Graphite" at bounding box center [115, 315] width 140 height 31
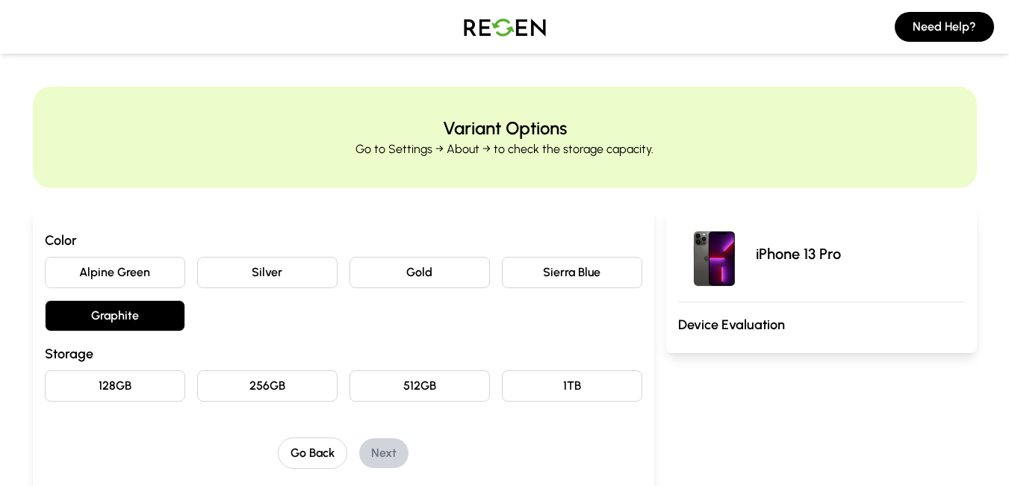
click at [244, 390] on button "256GB" at bounding box center [267, 386] width 140 height 31
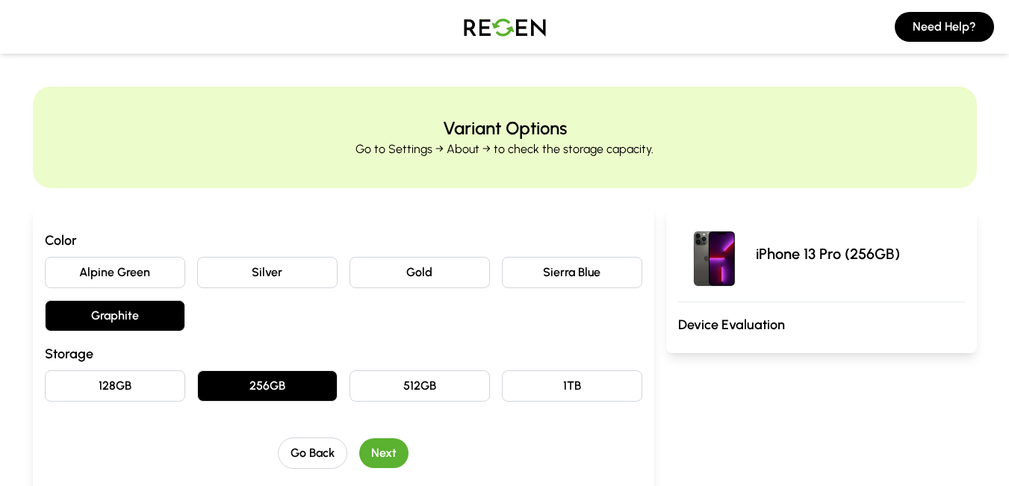
click at [374, 444] on button "Next" at bounding box center [383, 454] width 49 height 30
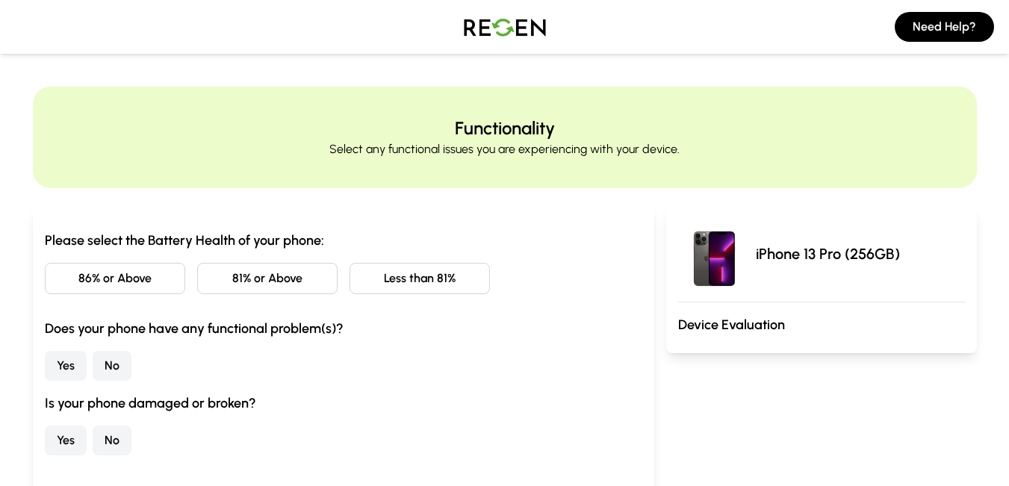
click at [123, 276] on button "86% or Above" at bounding box center [115, 278] width 140 height 31
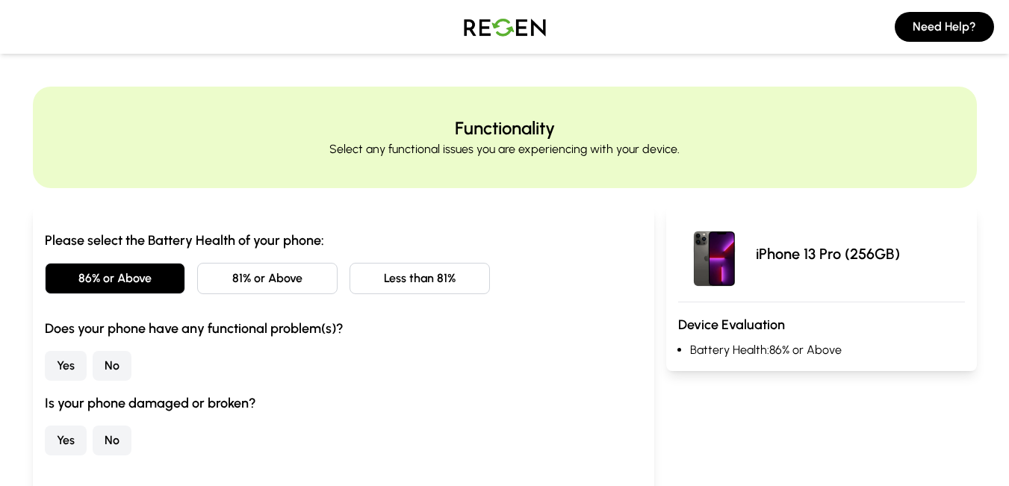
click at [99, 358] on button "No" at bounding box center [112, 366] width 39 height 30
click at [98, 436] on button "No" at bounding box center [112, 441] width 39 height 30
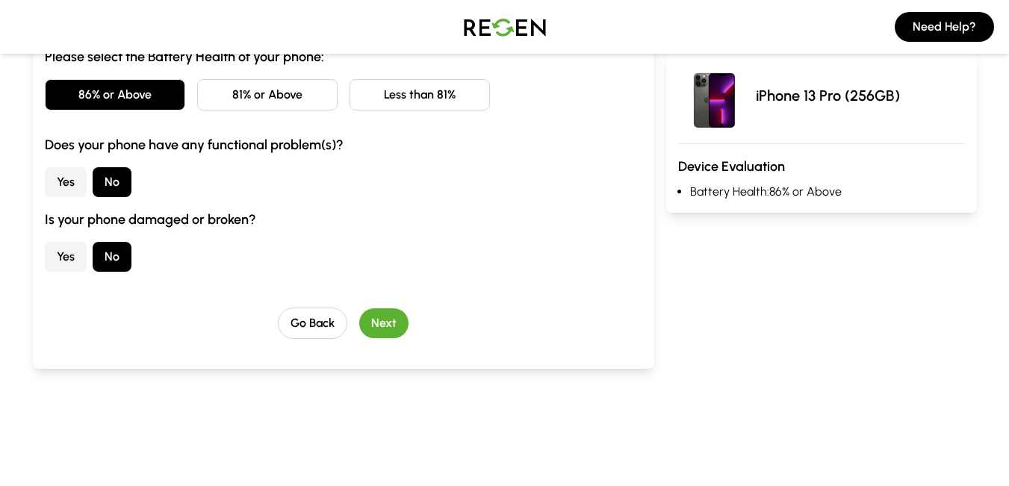
scroll to position [186, 0]
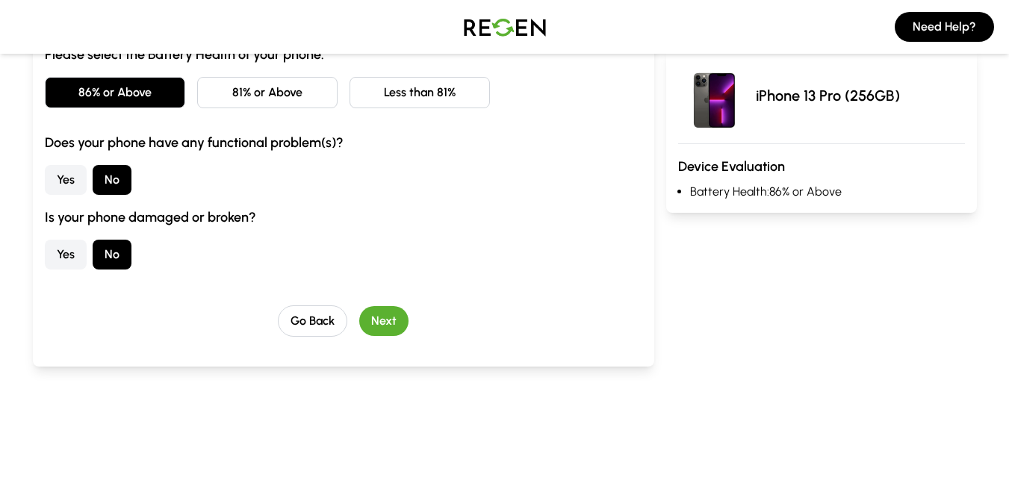
click at [380, 320] on button "Next" at bounding box center [383, 321] width 49 height 30
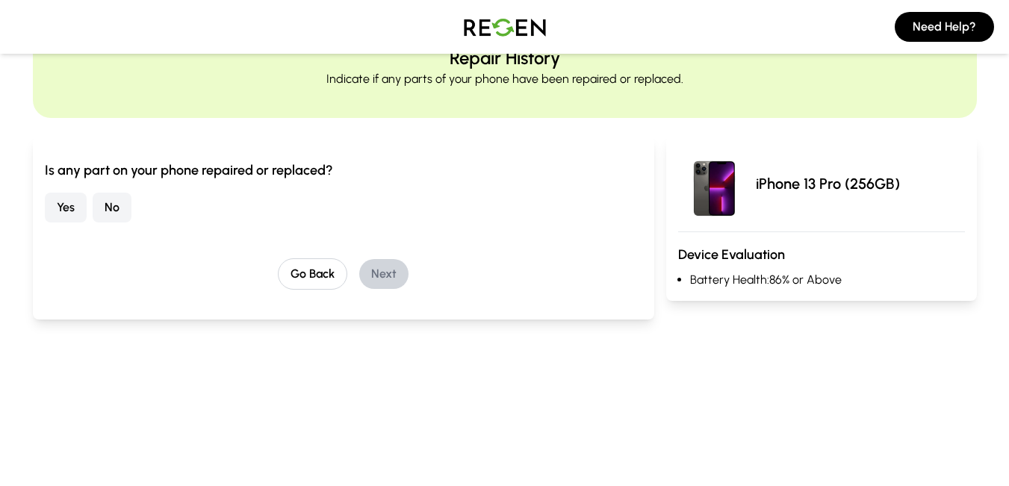
scroll to position [69, 0]
click at [119, 197] on button "No" at bounding box center [112, 208] width 39 height 30
click at [374, 271] on button "Next" at bounding box center [383, 275] width 49 height 30
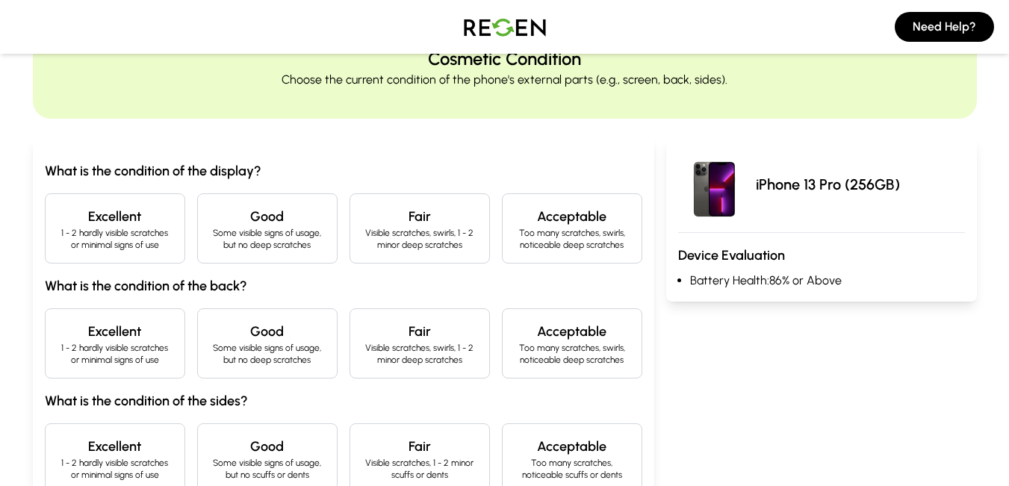
click at [158, 232] on p "1 - 2 hardly visible scratches or minimal signs of use" at bounding box center [115, 239] width 115 height 24
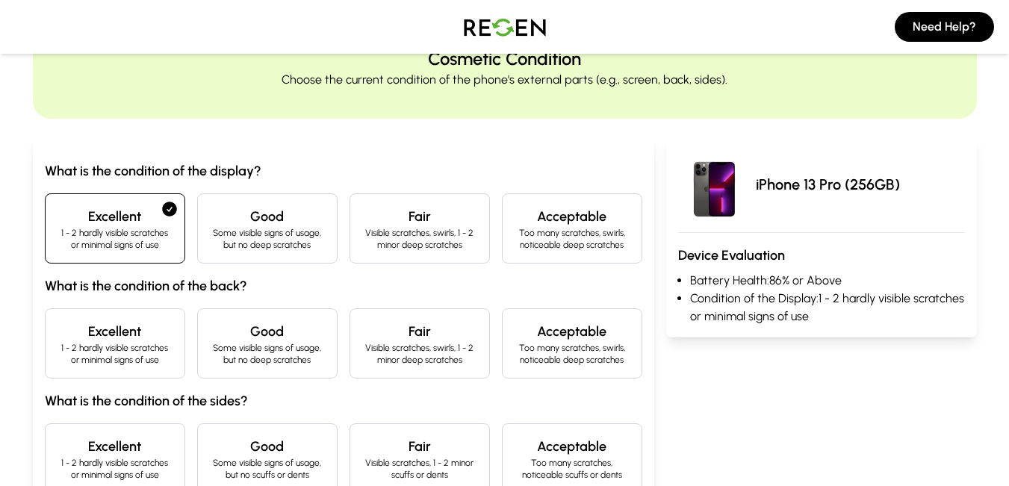
click at [117, 374] on div "Excellent 1 - 2 hardly visible scratches or minimal signs of use" at bounding box center [115, 344] width 140 height 70
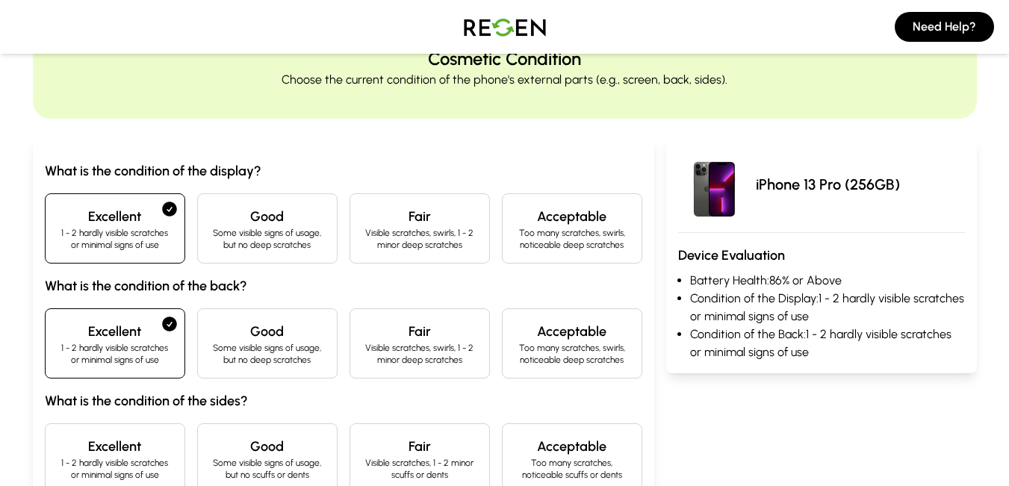
click at [122, 437] on h4 "Excellent" at bounding box center [115, 446] width 115 height 21
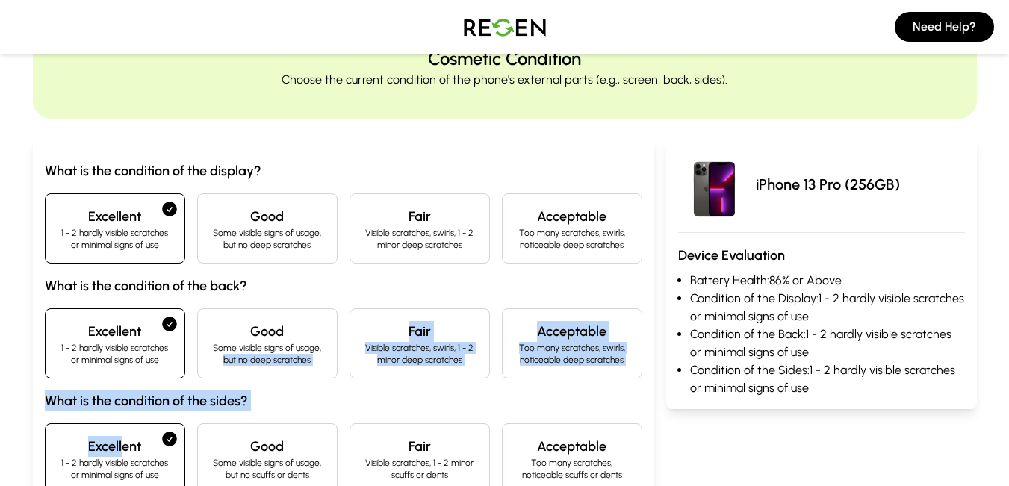
drag, startPoint x: 122, startPoint y: 437, endPoint x: 199, endPoint y: 362, distance: 108.3
click at [199, 362] on div "What is the condition of the display? Excellent 1 - 2 hardly visible scratches …" at bounding box center [344, 327] width 598 height 333
click at [289, 398] on h3 "What is the condition of the sides?" at bounding box center [344, 401] width 598 height 21
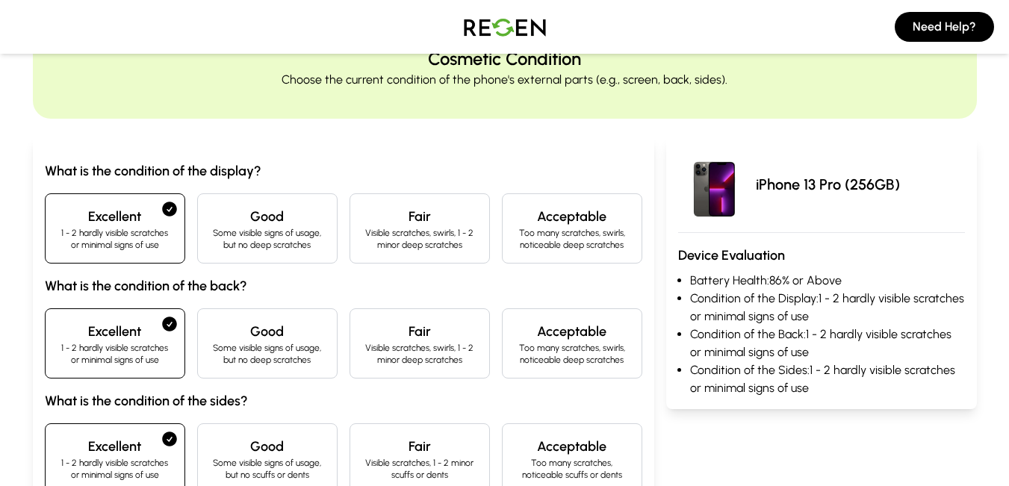
drag, startPoint x: 301, startPoint y: 401, endPoint x: 326, endPoint y: 406, distance: 25.2
click at [326, 406] on h3 "What is the condition of the sides?" at bounding box center [344, 401] width 598 height 21
click at [792, 446] on div "iPhone 13 Pro (256GB) Device Evaluation Battery Health: 86% or Above Condition …" at bounding box center [821, 382] width 311 height 490
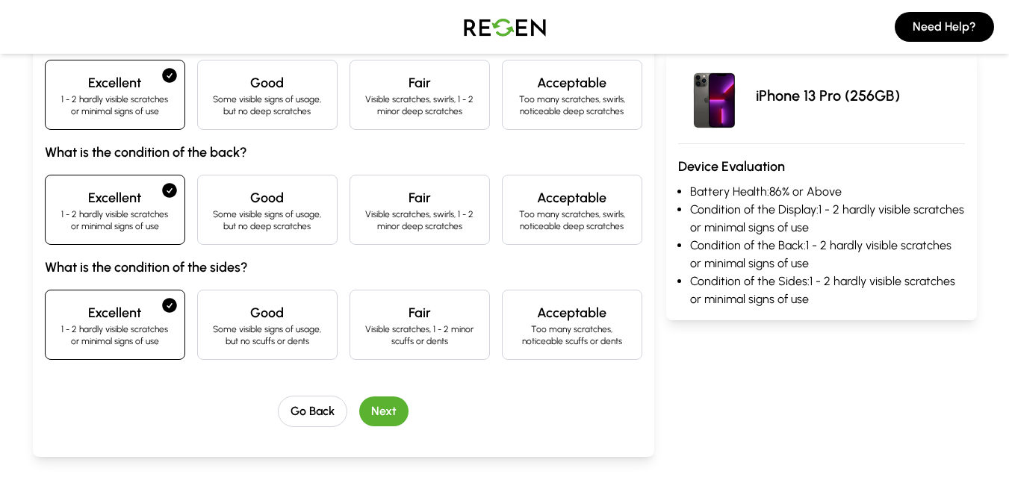
scroll to position [247, 0]
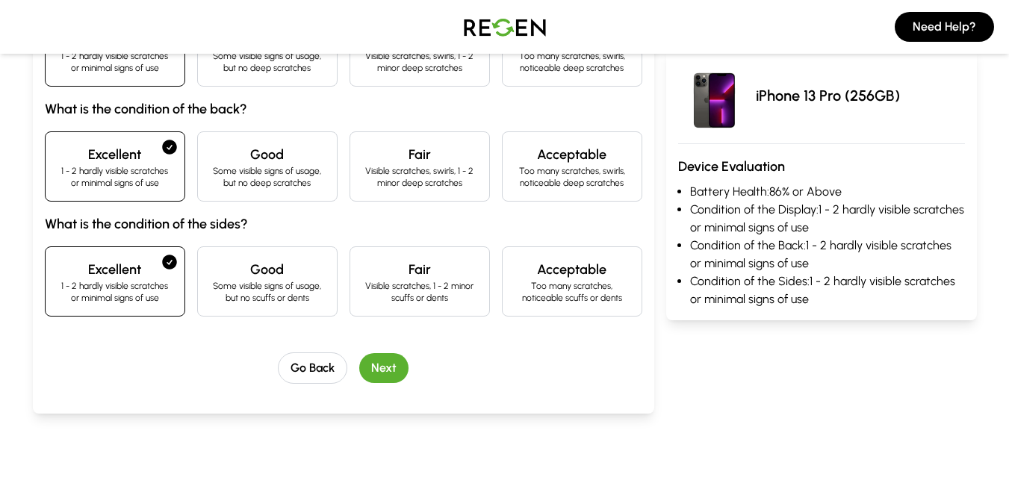
click at [382, 356] on button "Next" at bounding box center [383, 368] width 49 height 30
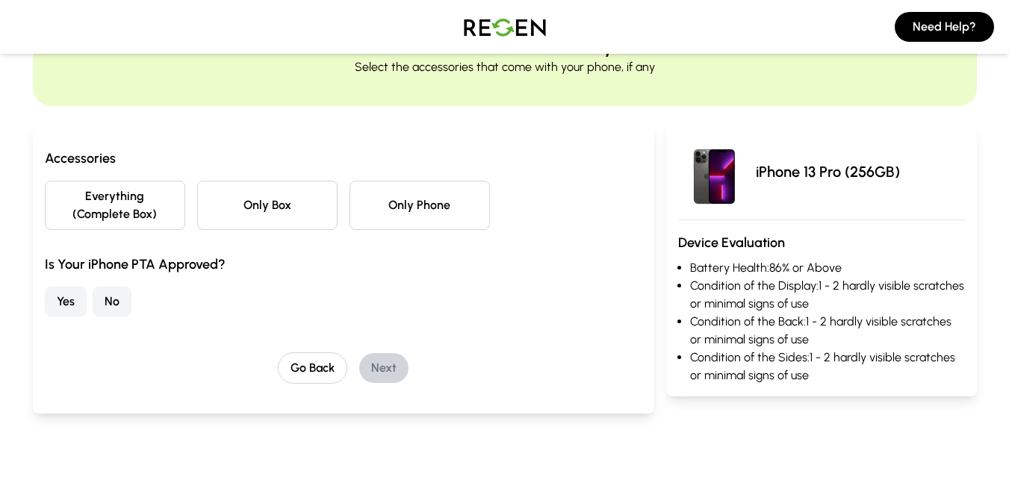
click at [443, 189] on button "Only Phone" at bounding box center [420, 205] width 140 height 49
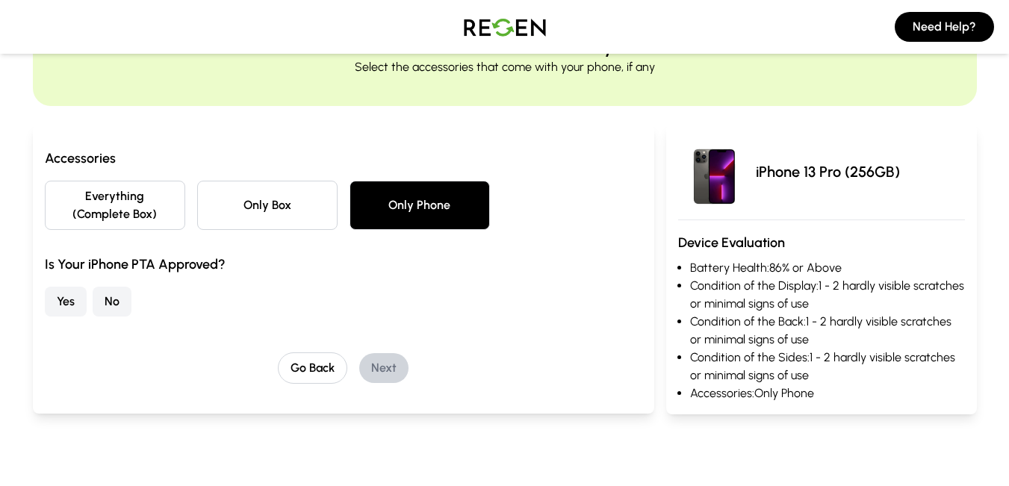
click at [63, 294] on button "Yes" at bounding box center [66, 302] width 42 height 30
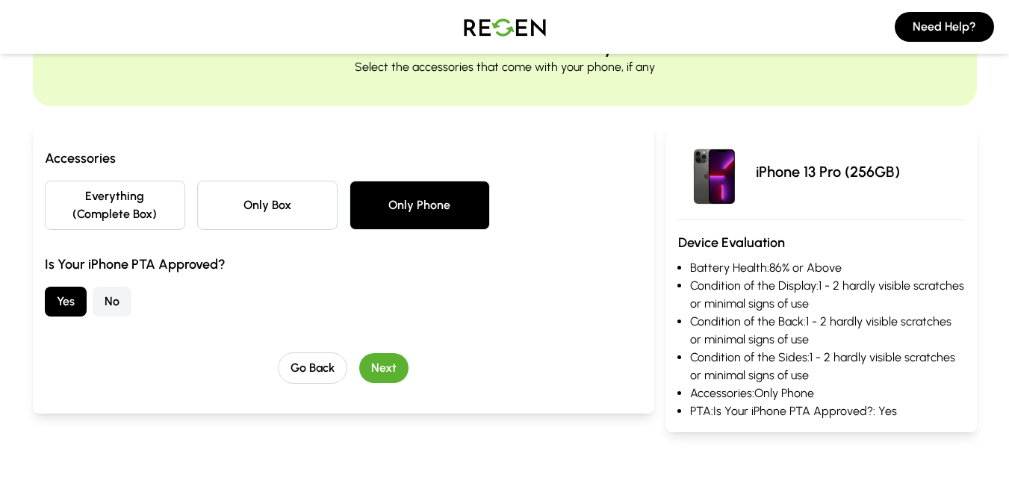
click at [402, 367] on button "Next" at bounding box center [383, 368] width 49 height 30
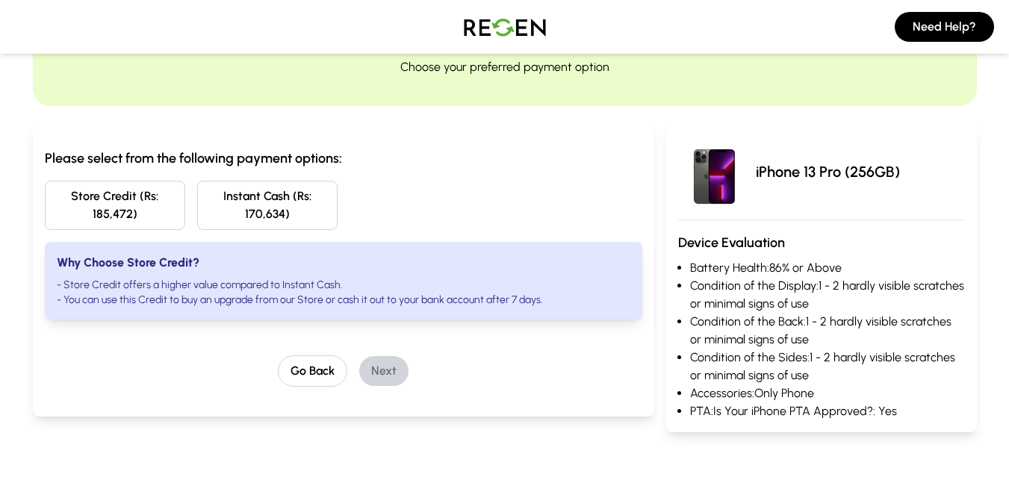
click at [295, 193] on button "Instant Cash (Rs: 170,634)" at bounding box center [267, 205] width 140 height 49
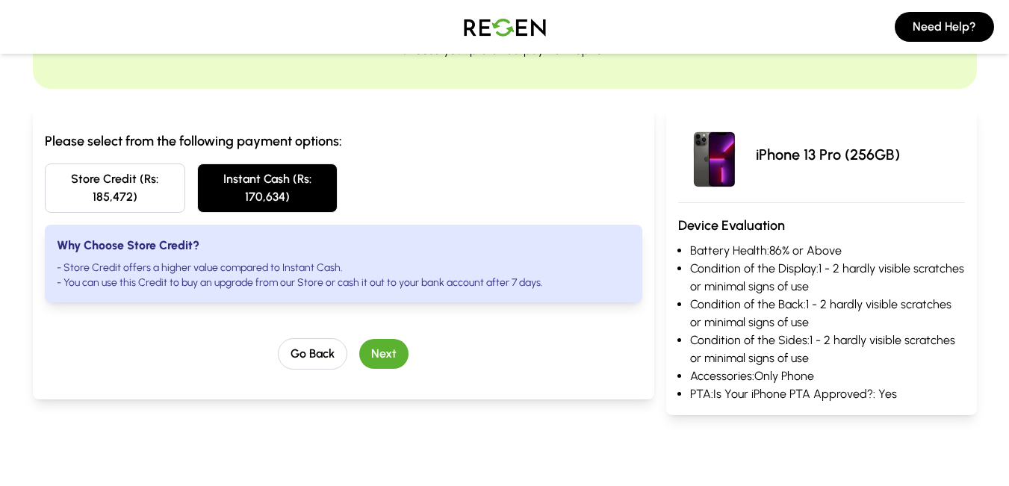
scroll to position [105, 0]
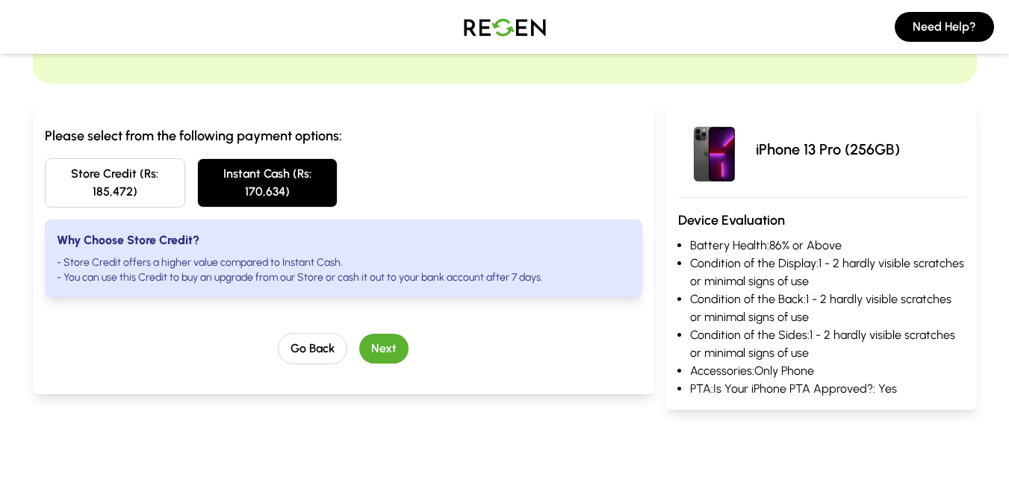
click at [373, 340] on button "Next" at bounding box center [383, 349] width 49 height 30
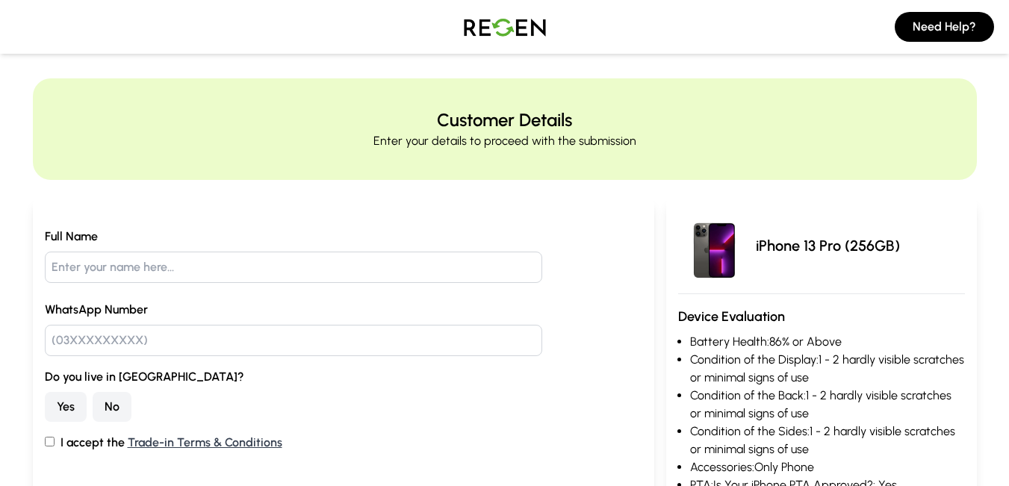
scroll to position [0, 0]
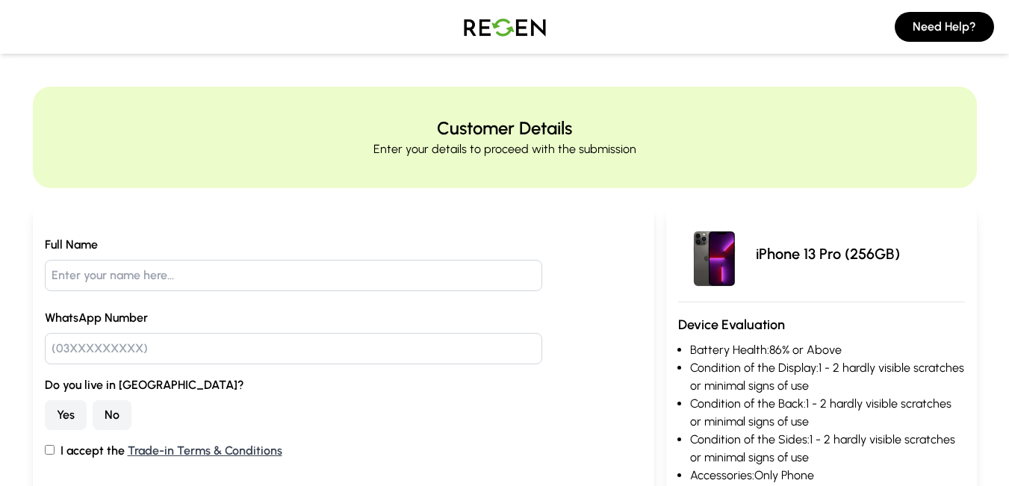
click at [313, 278] on input "text" at bounding box center [294, 275] width 498 height 31
click at [300, 289] on input "text" at bounding box center [294, 275] width 498 height 31
type input "Syed Abdul Aziz Zulfiqar"
drag, startPoint x: 268, startPoint y: 337, endPoint x: 210, endPoint y: 353, distance: 60.3
click at [210, 353] on input "text" at bounding box center [294, 348] width 498 height 31
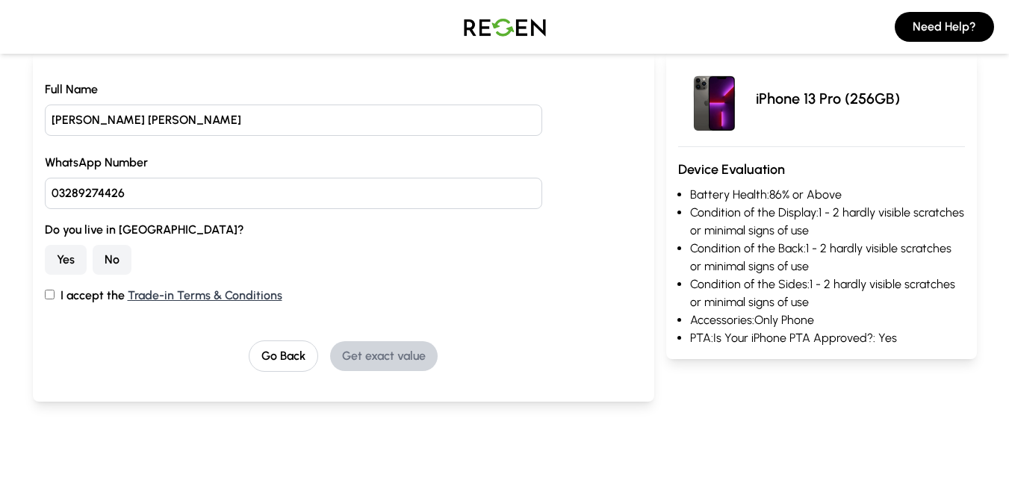
scroll to position [169, 0]
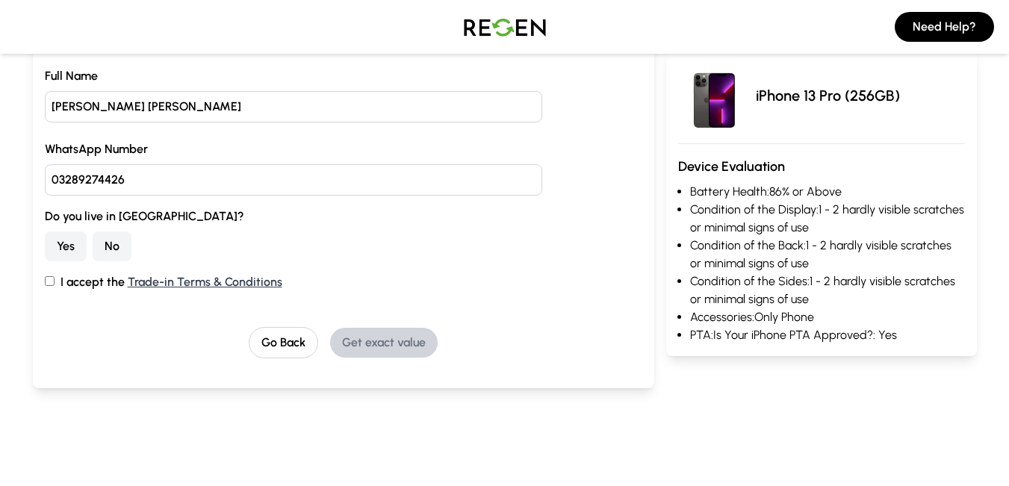
type input "03289274426"
click at [75, 244] on button "Yes" at bounding box center [66, 247] width 42 height 30
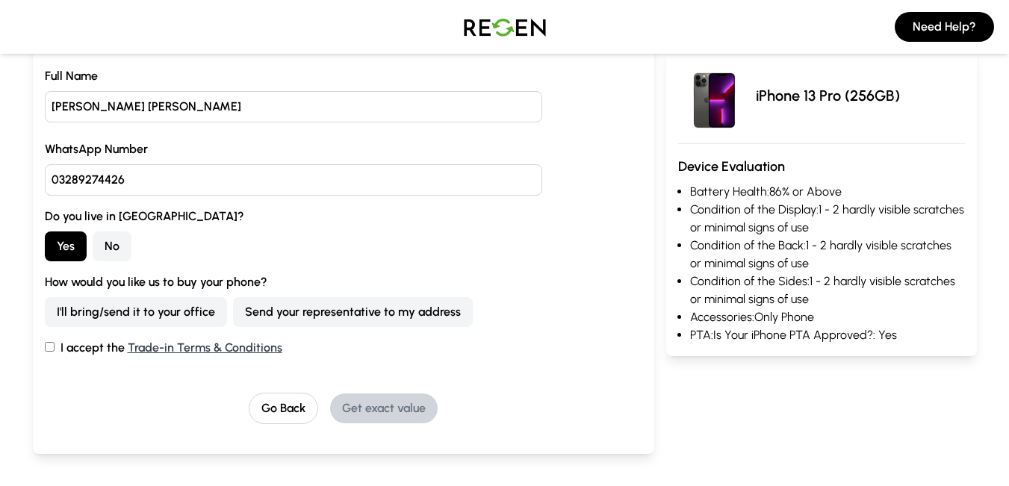
click at [172, 309] on button "I'll bring/send it to your office" at bounding box center [136, 312] width 182 height 30
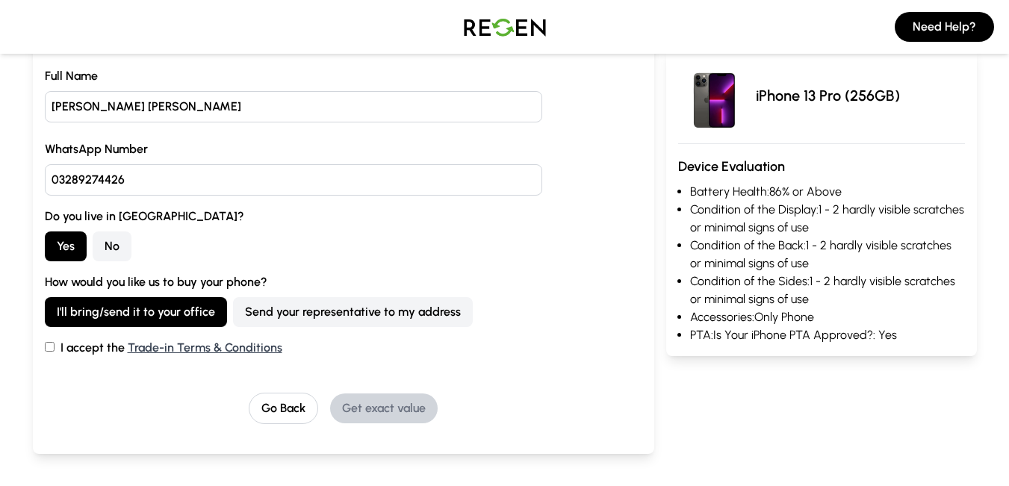
click at [265, 314] on button "Send your representative to my address" at bounding box center [353, 312] width 240 height 30
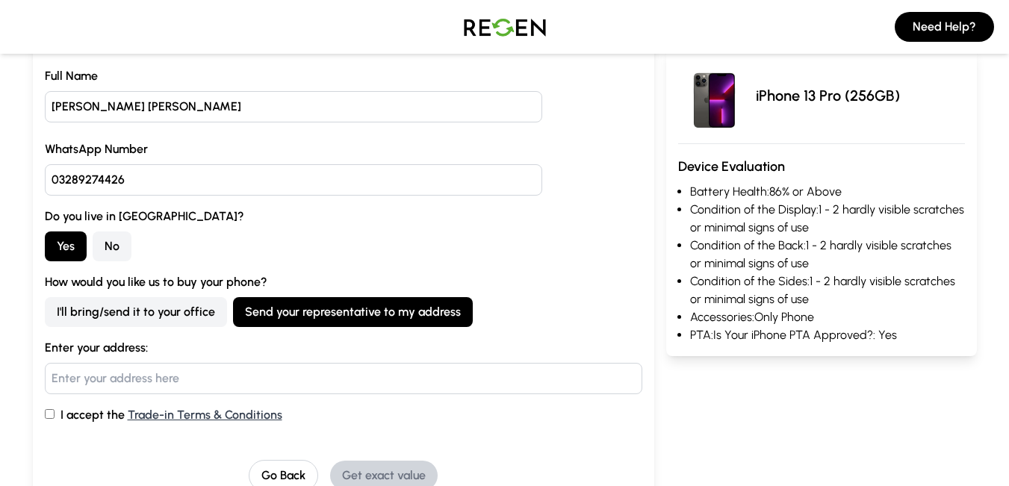
click at [190, 388] on input "text" at bounding box center [344, 378] width 598 height 31
type input "House#54, Street#50, matchfactory, shahdara, lahore"
click at [47, 417] on input "I accept the Trade-in Terms & Conditions" at bounding box center [50, 414] width 10 height 10
checkbox input "true"
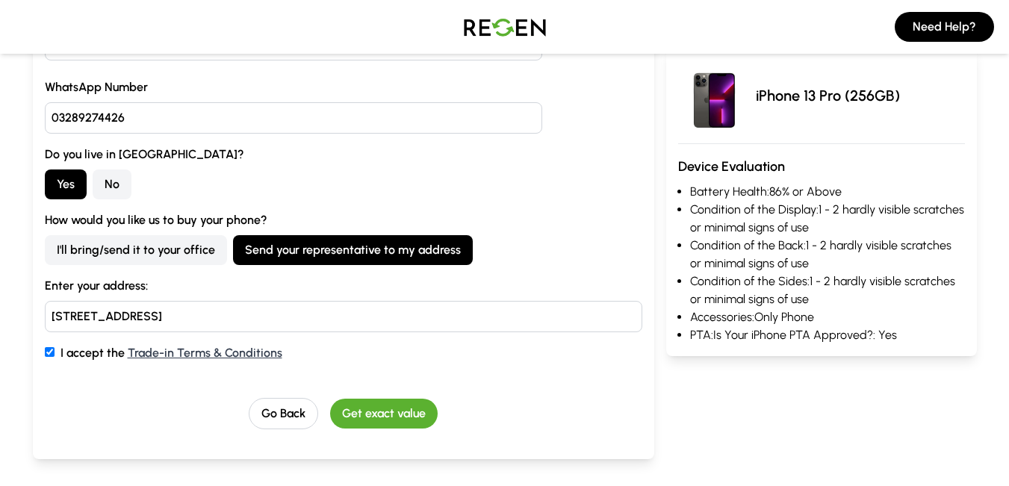
scroll to position [232, 0]
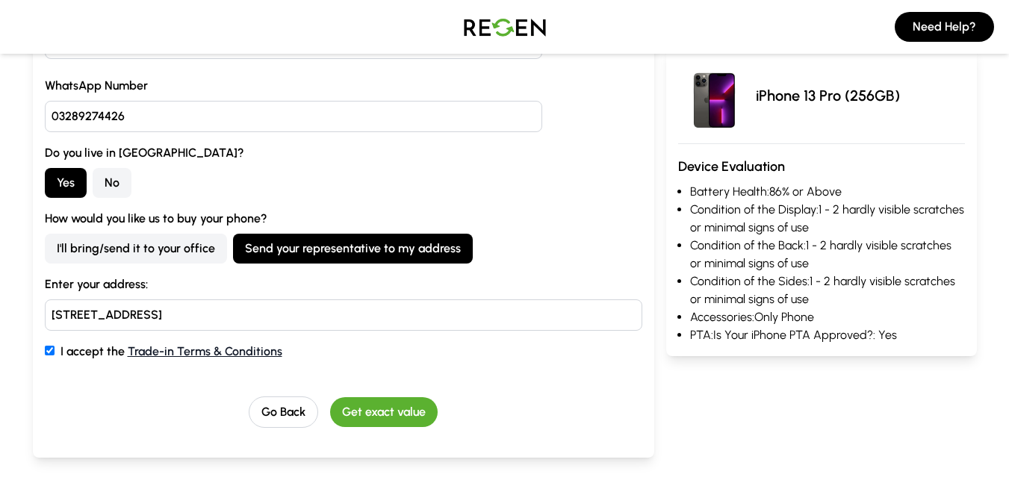
click at [239, 357] on link "Trade-in Terms & Conditions" at bounding box center [205, 351] width 155 height 14
click at [352, 403] on button "Get exact value" at bounding box center [384, 412] width 108 height 30
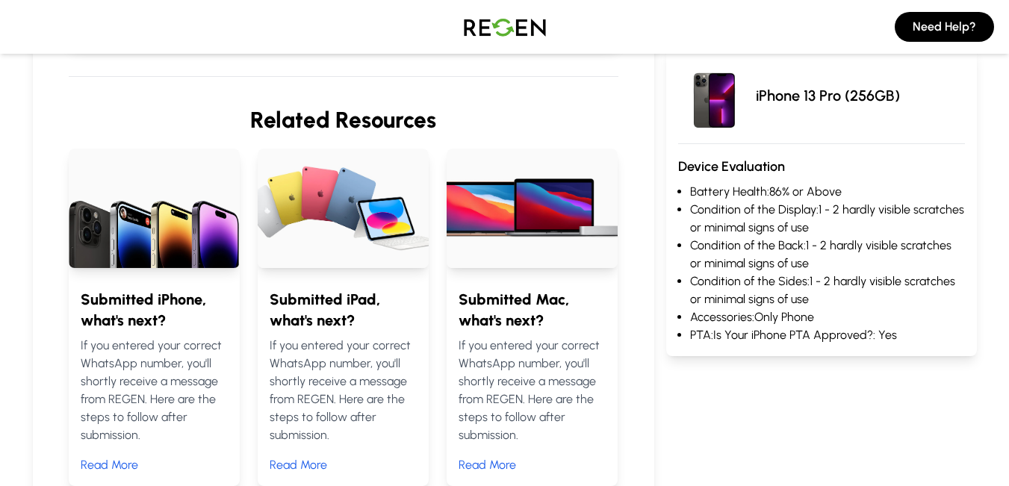
scroll to position [529, 0]
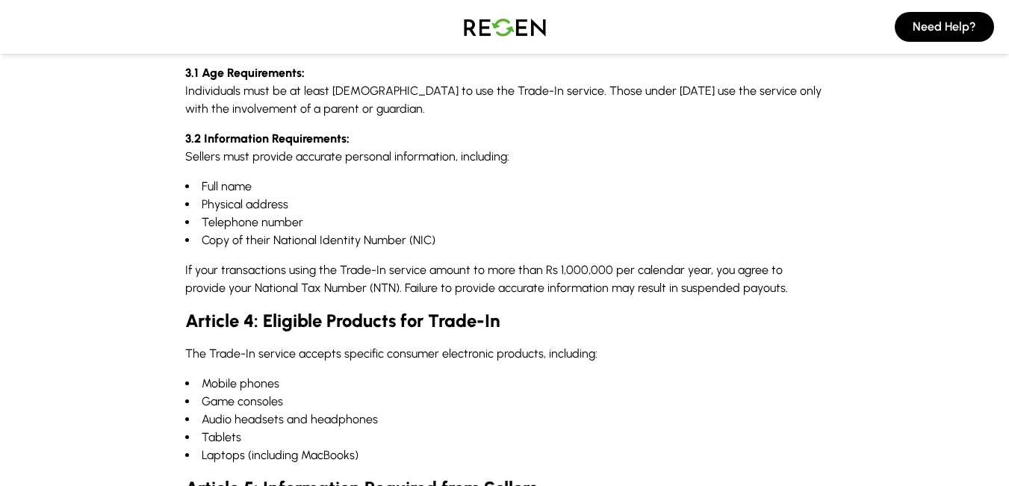
scroll to position [538, 0]
